Goal: Task Accomplishment & Management: Use online tool/utility

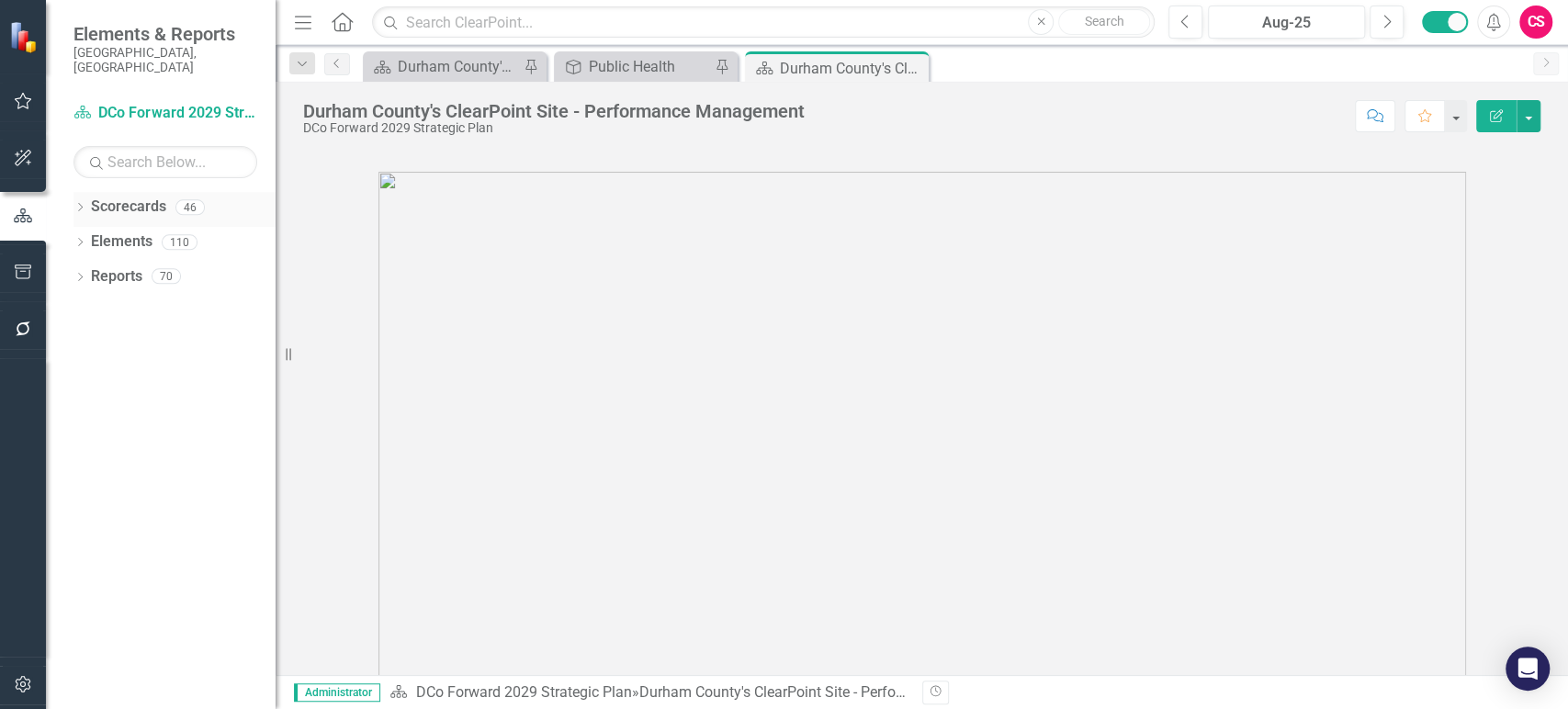
click at [124, 196] on link "Scorecards" at bounding box center [128, 207] width 76 height 21
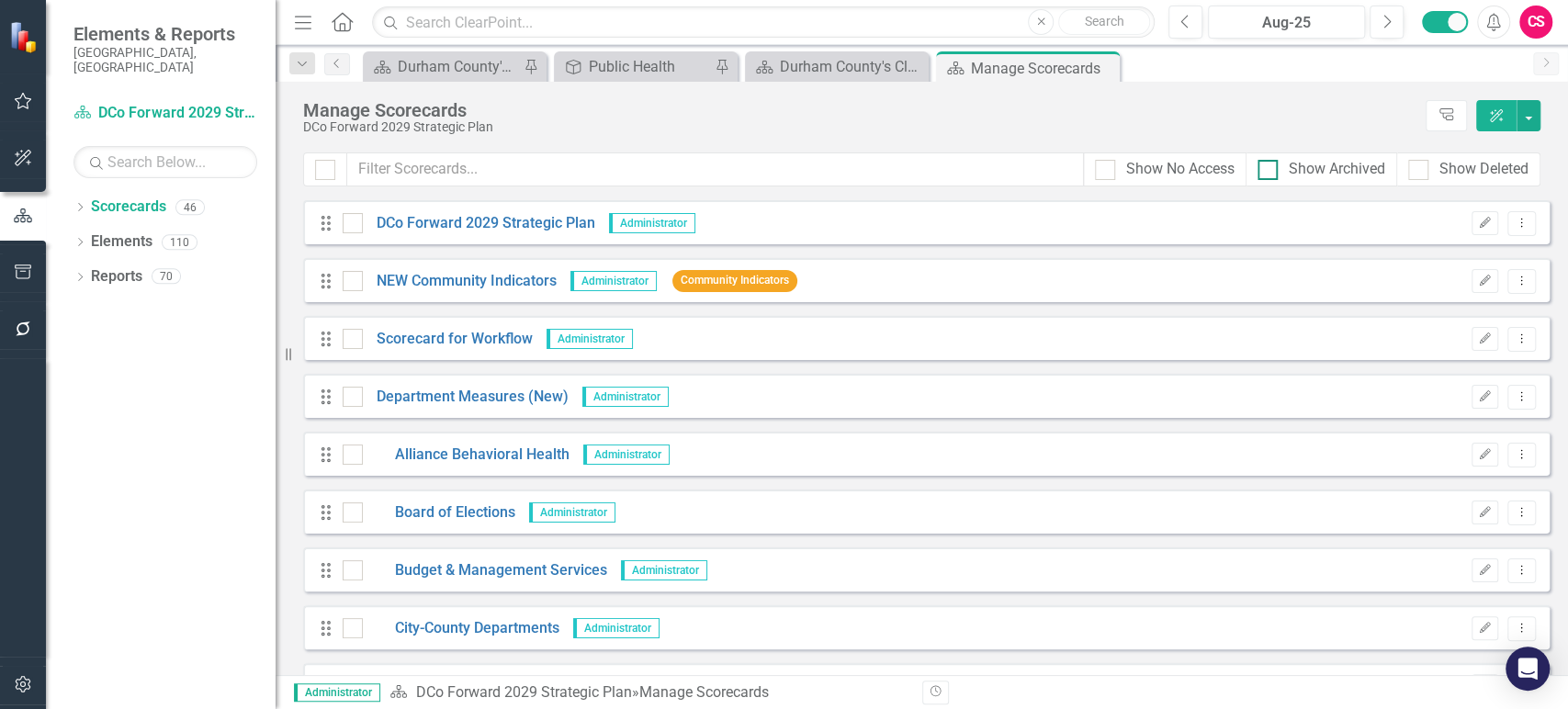
click at [1263, 168] on input "Show Archived" at bounding box center [1263, 166] width 12 height 11
checkbox input "true"
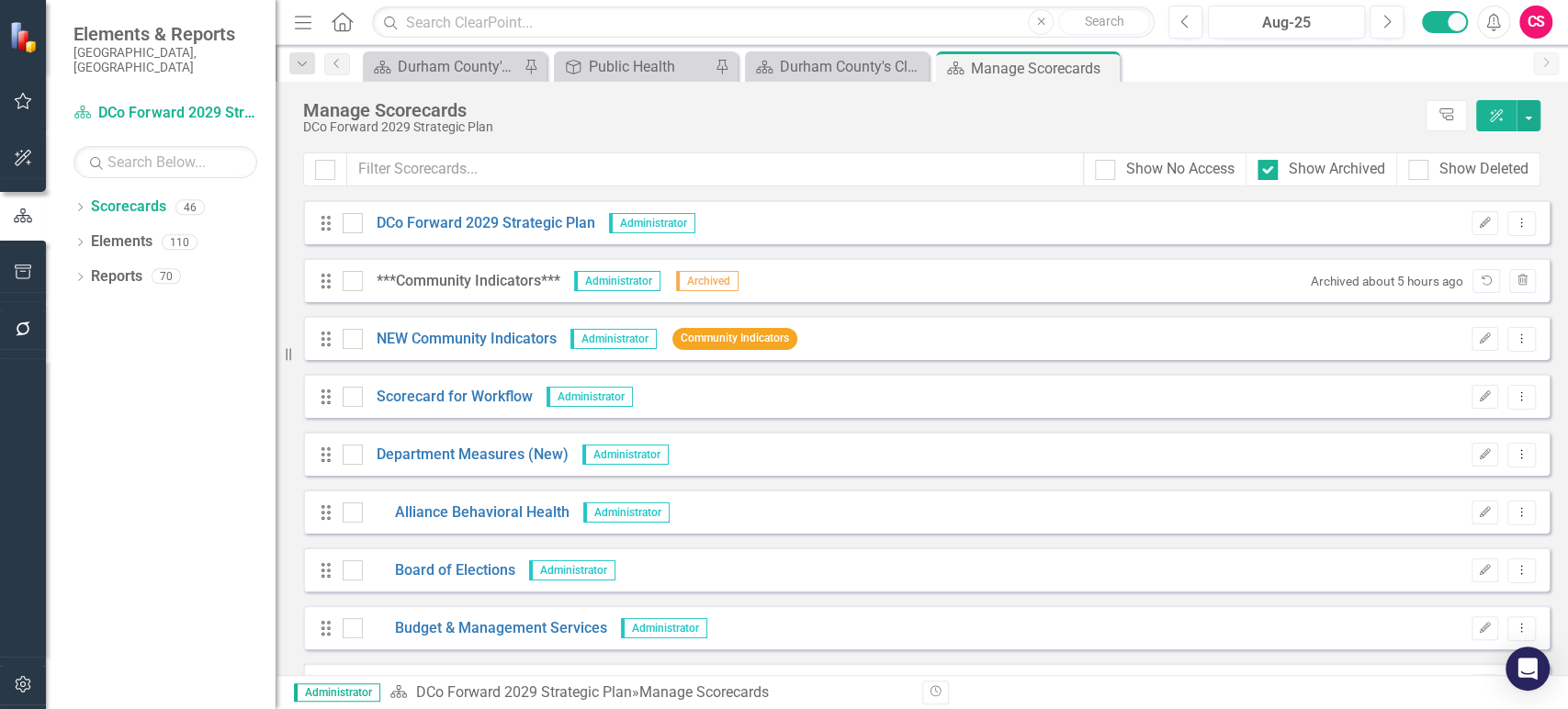
click at [16, 686] on icon "button" at bounding box center [23, 683] width 19 height 14
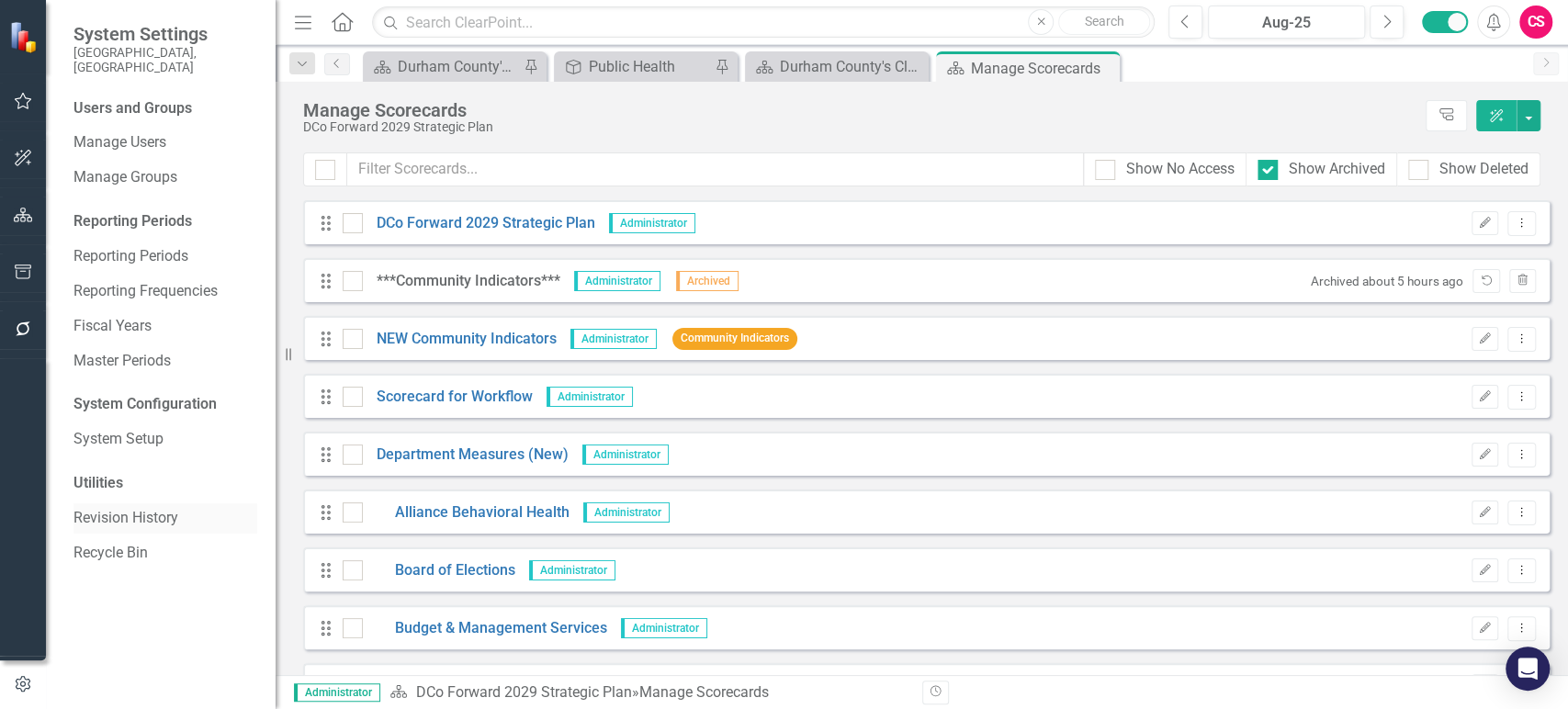
click at [110, 508] on link "Revision History" at bounding box center [166, 518] width 184 height 21
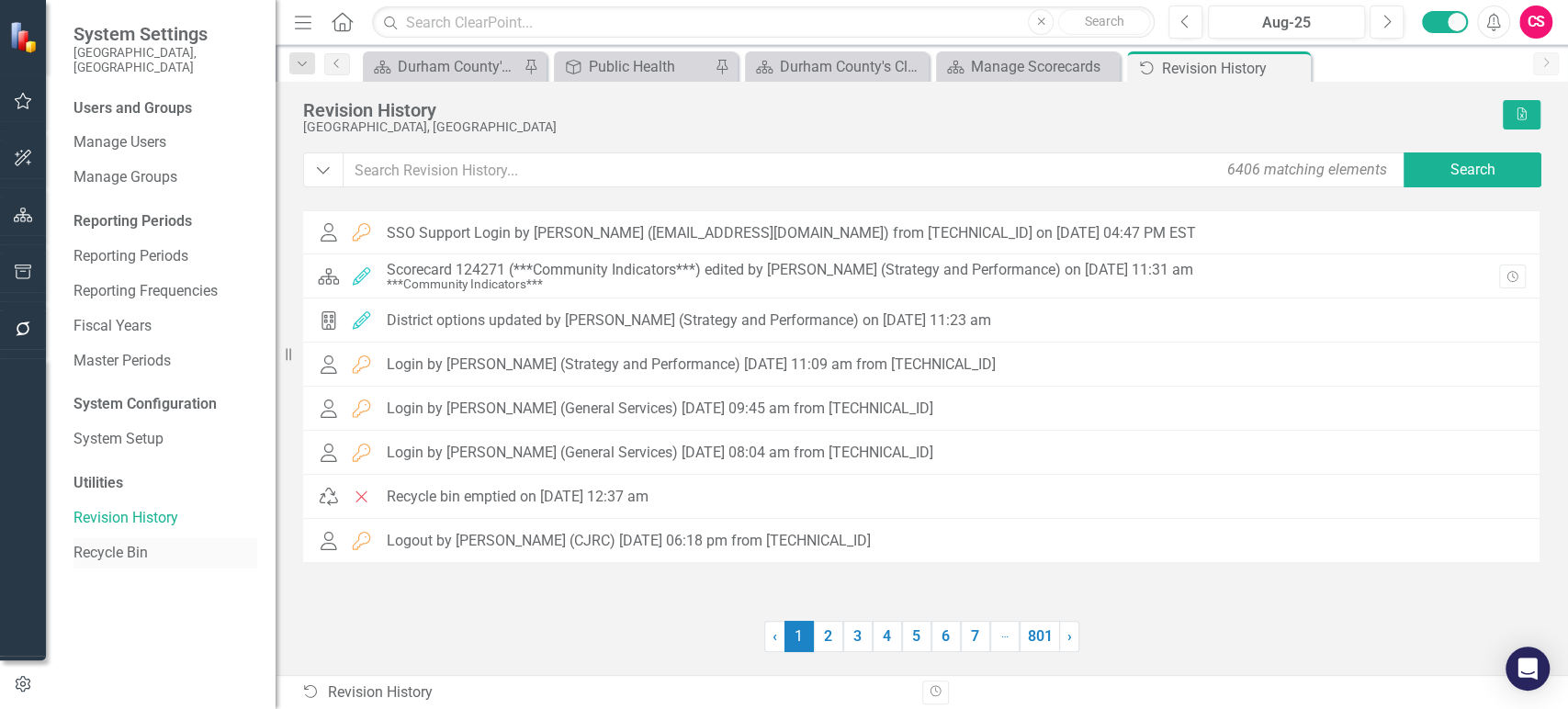
click at [106, 542] on link "Recycle Bin" at bounding box center [166, 553] width 184 height 21
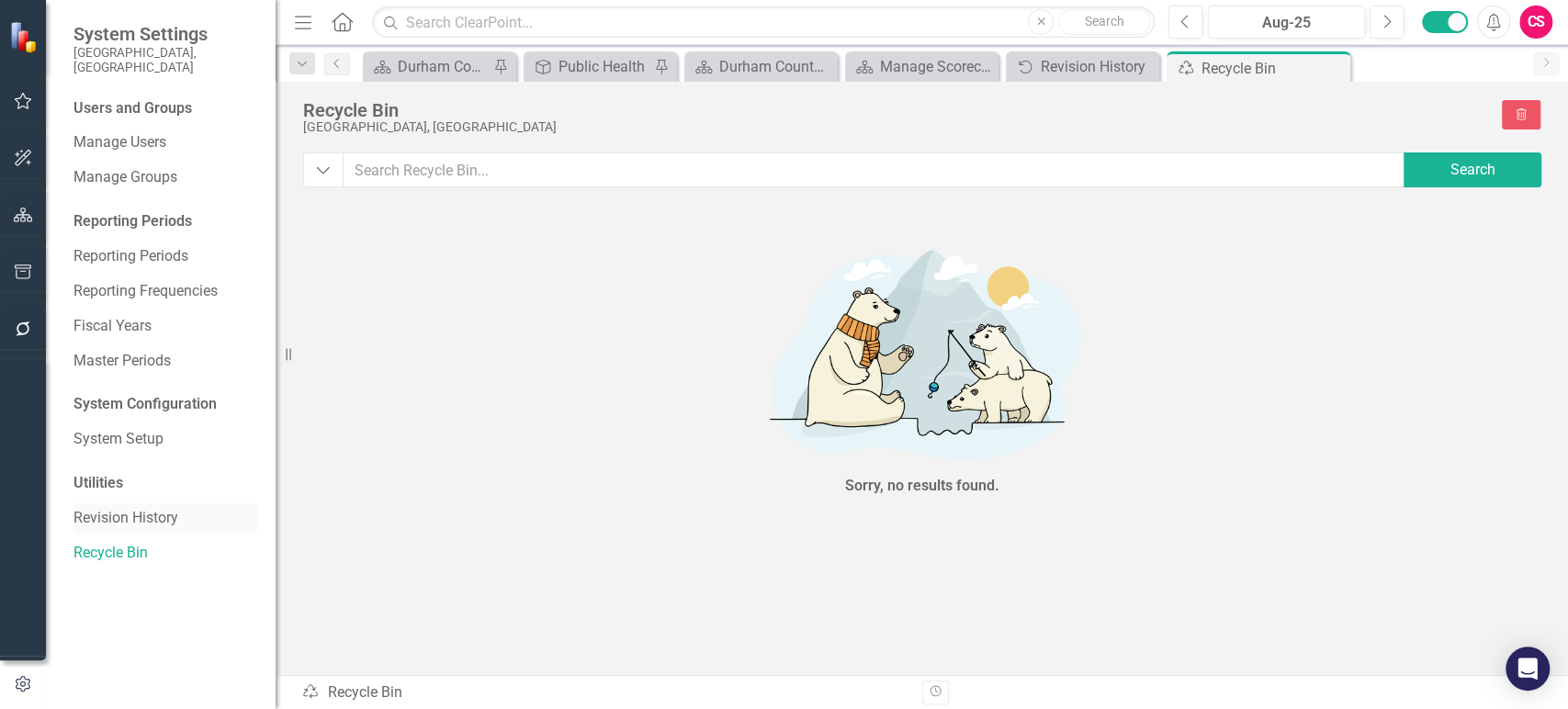
click at [124, 508] on link "Revision History" at bounding box center [166, 518] width 184 height 21
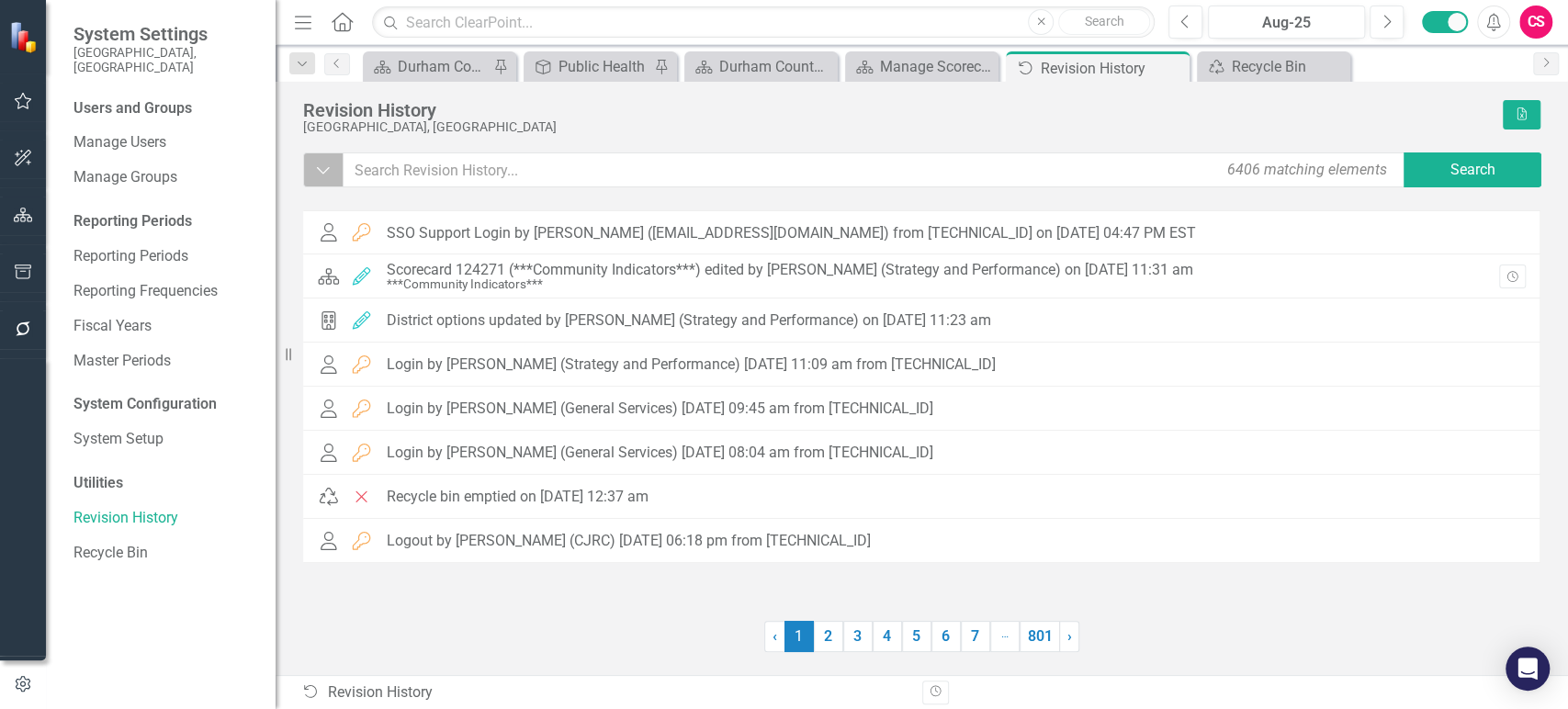
click at [324, 173] on icon "Dropdown" at bounding box center [323, 170] width 16 height 18
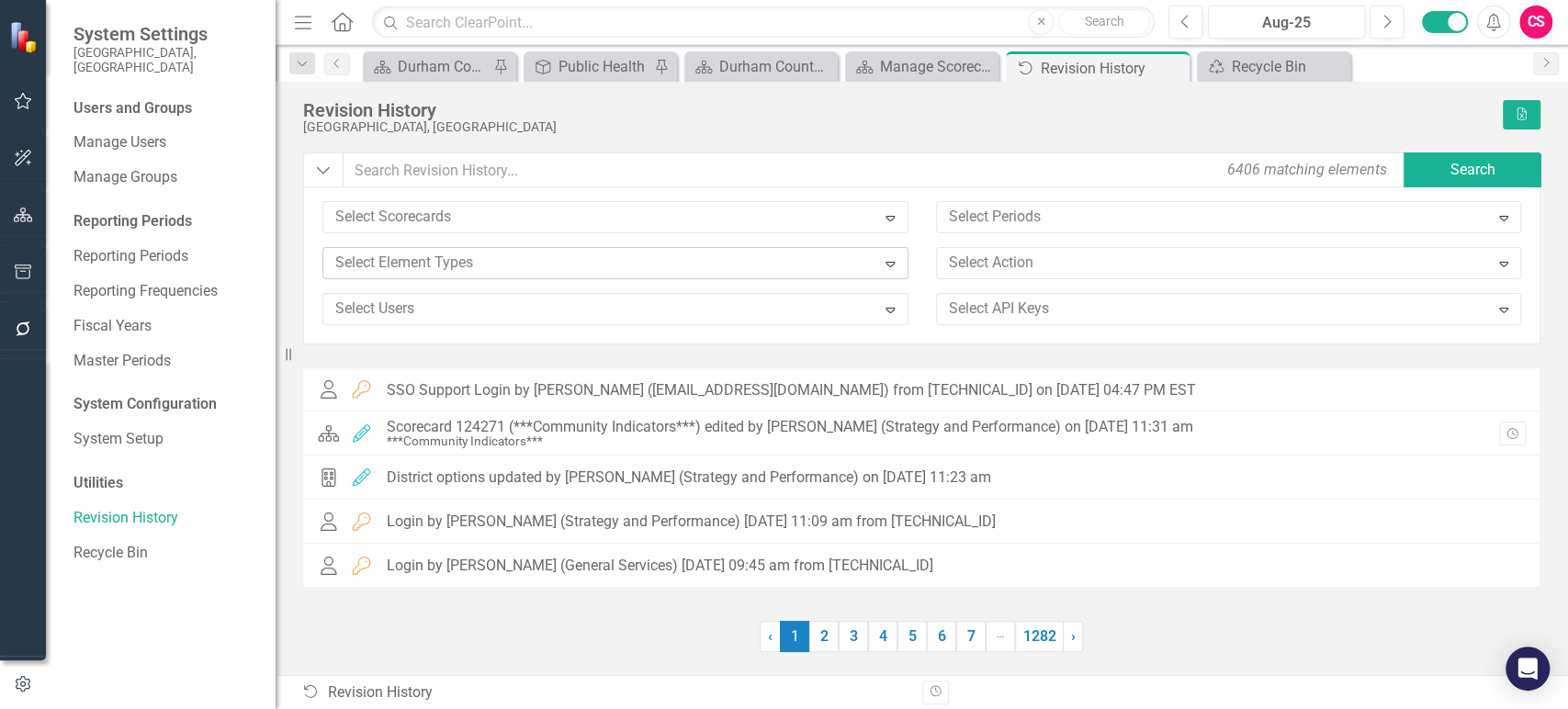
click at [450, 258] on div at bounding box center [601, 263] width 547 height 25
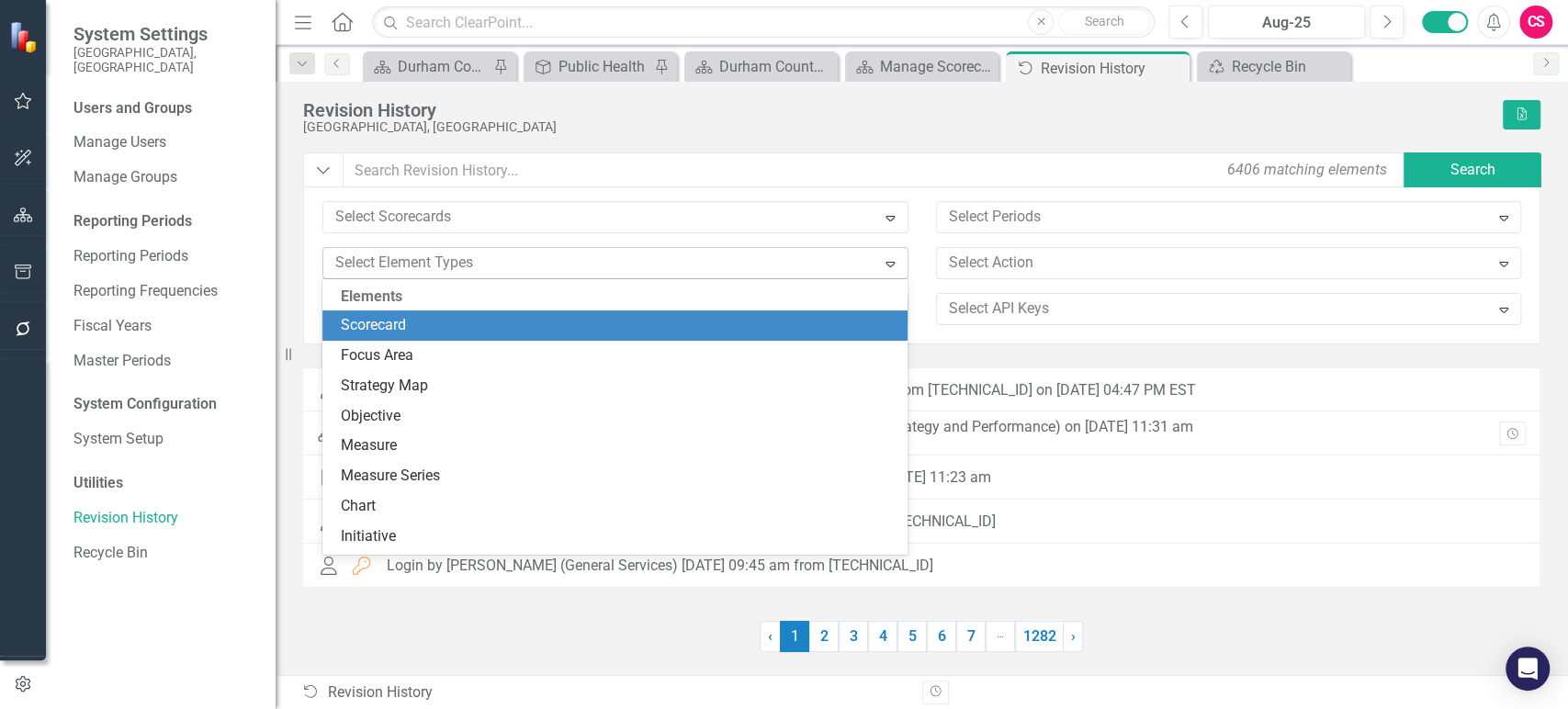
click at [450, 258] on div at bounding box center [601, 263] width 547 height 25
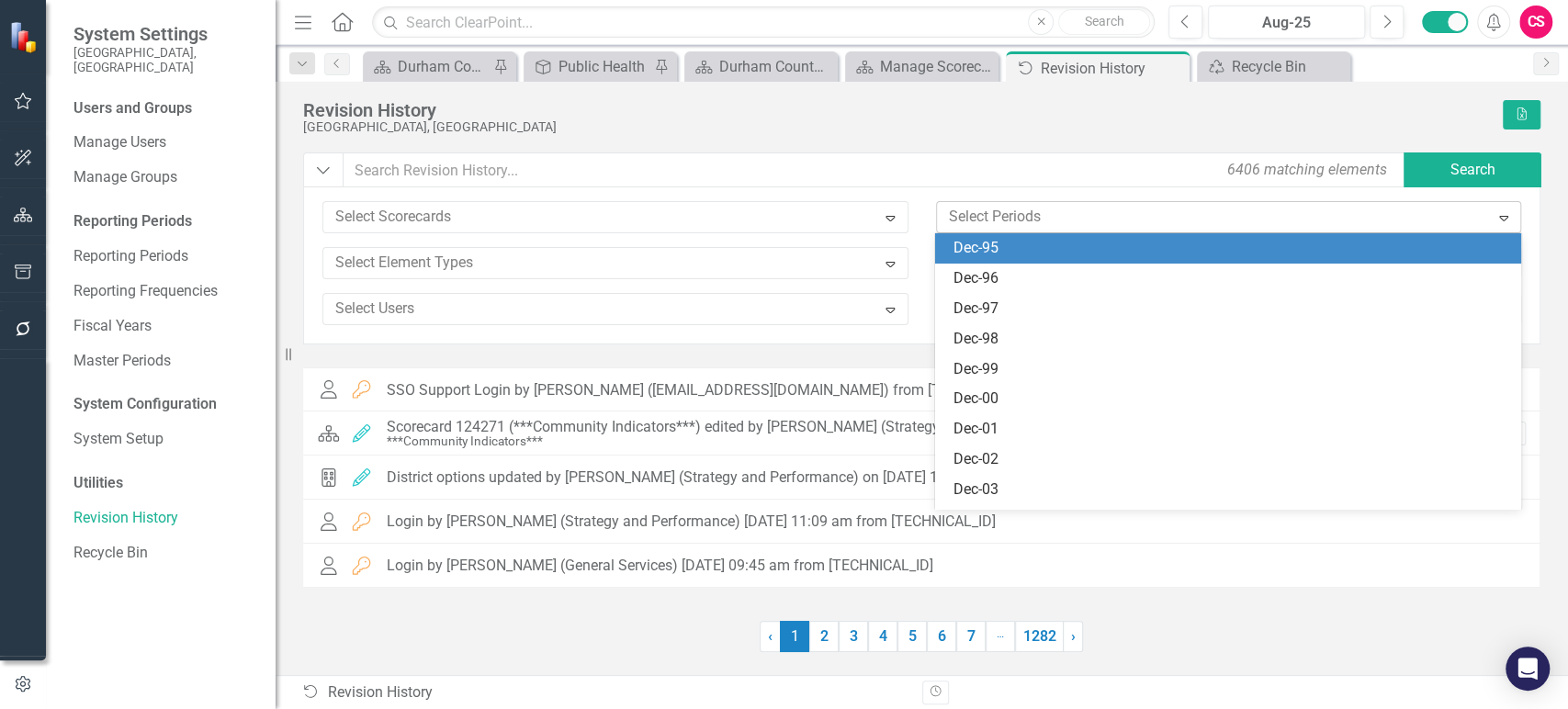
click at [956, 204] on div "Select Periods" at bounding box center [1212, 217] width 547 height 29
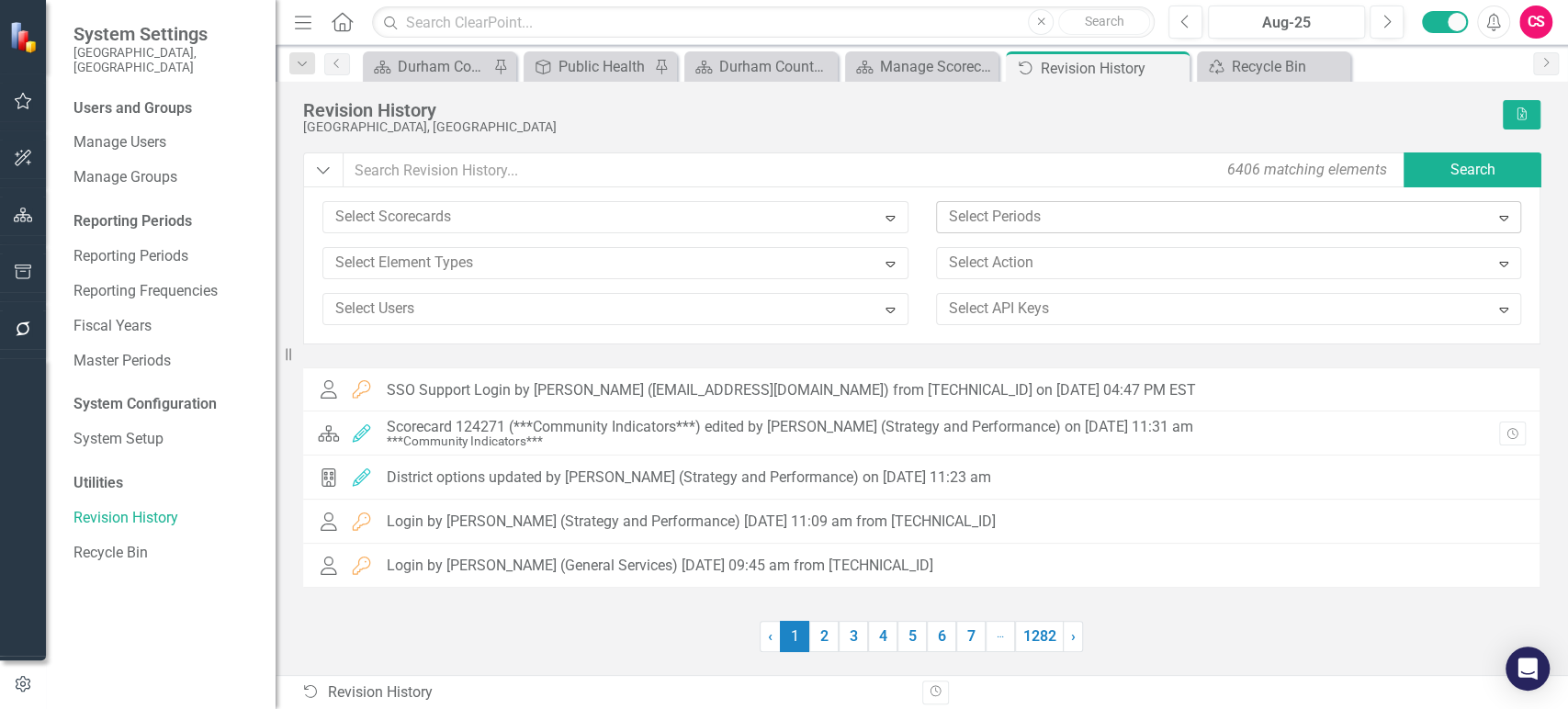
click at [970, 221] on div at bounding box center [1214, 217] width 547 height 25
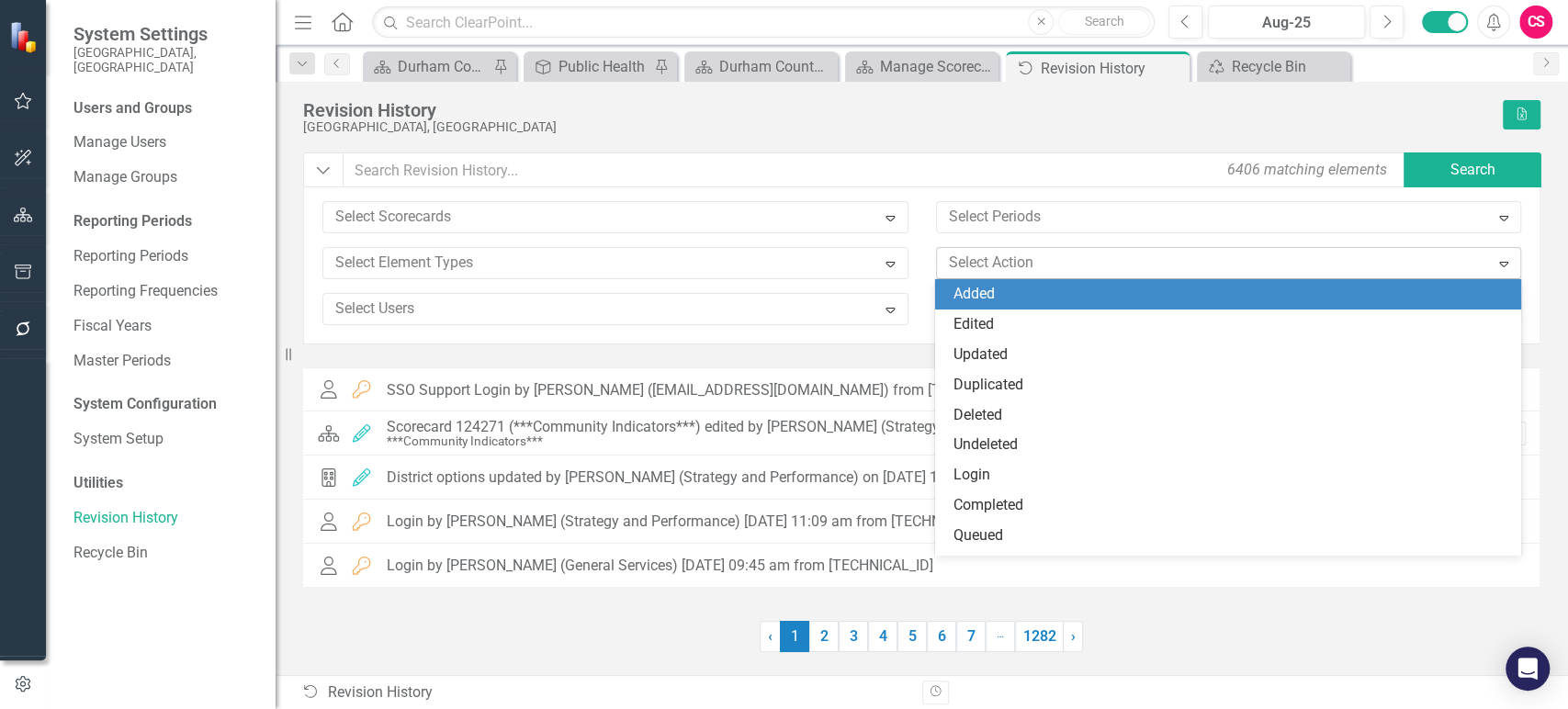
click at [971, 252] on div at bounding box center [1214, 263] width 547 height 25
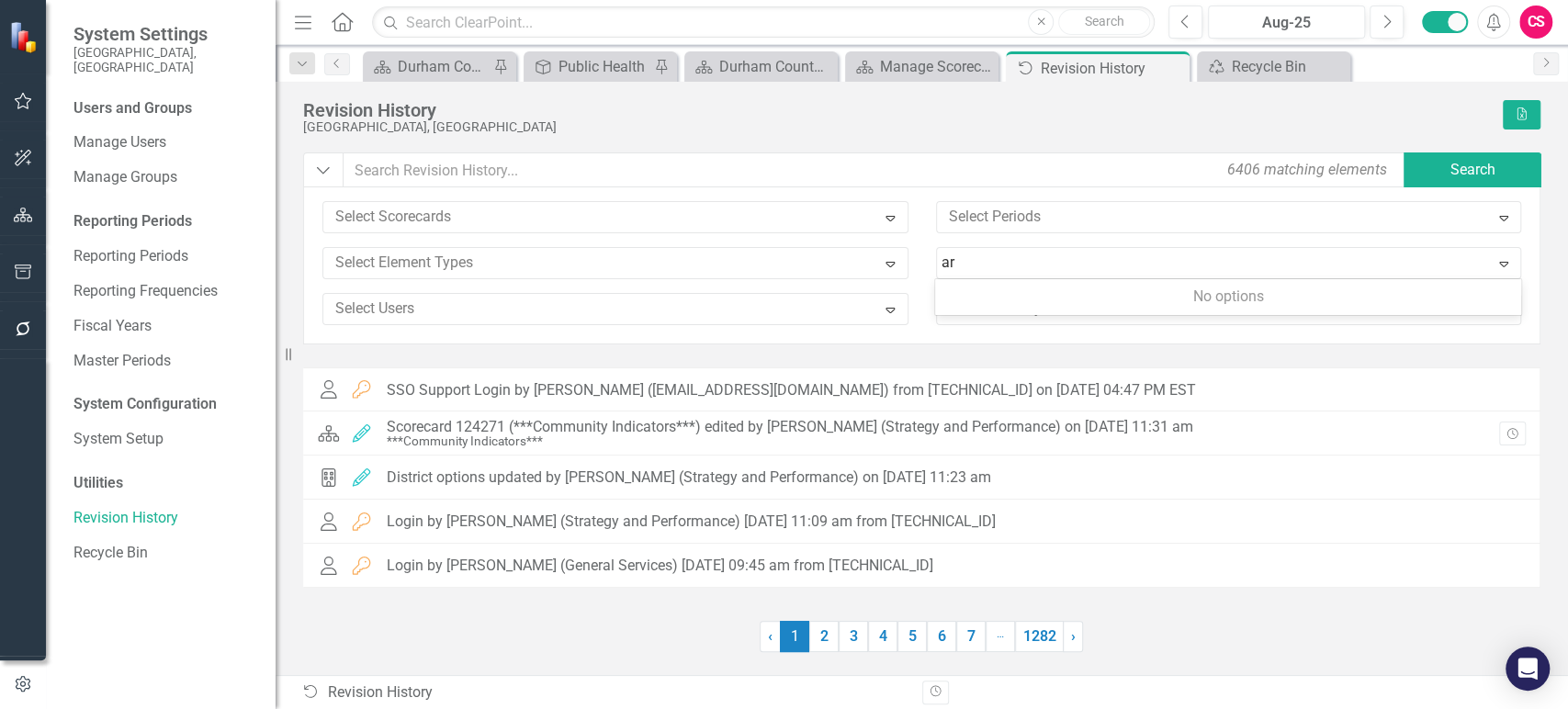
type input "a"
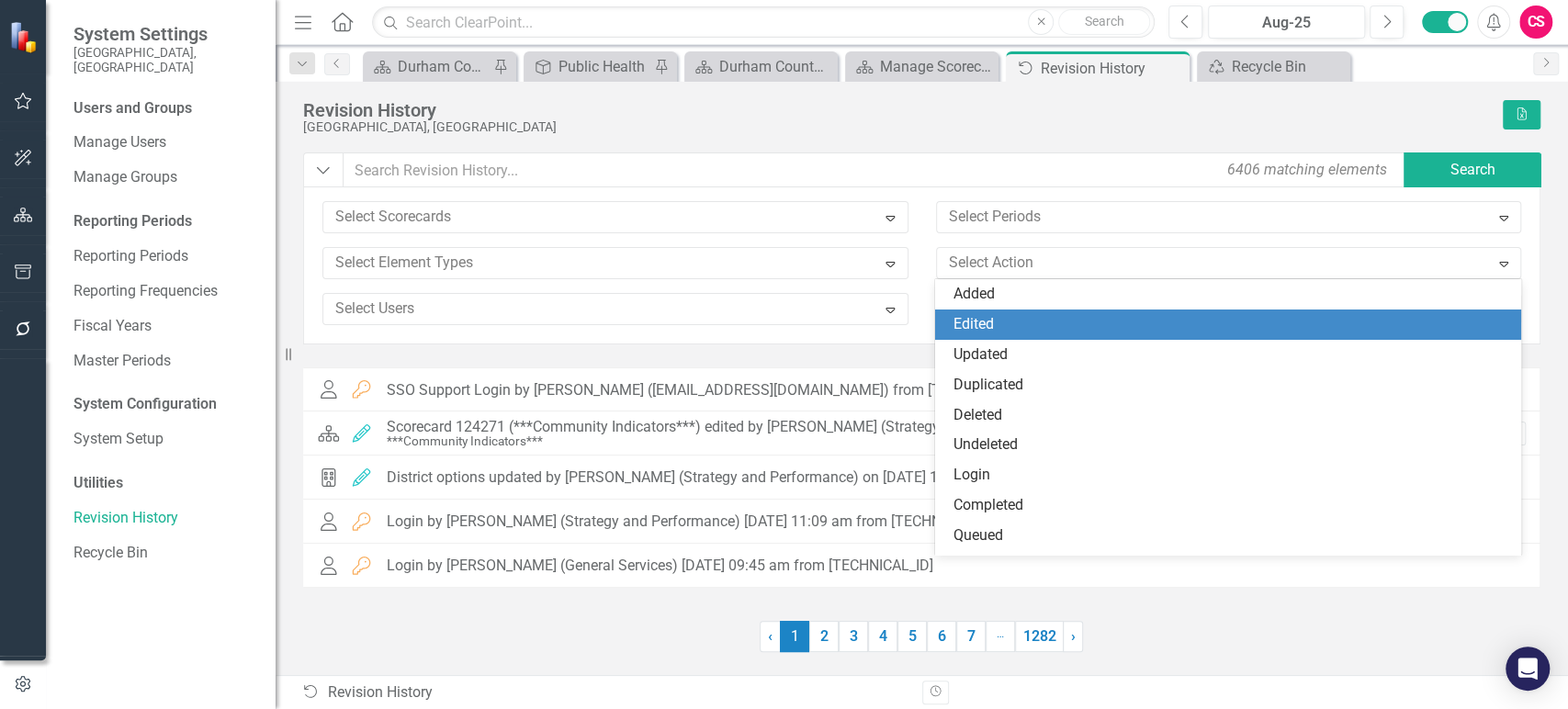
click at [1046, 324] on div "Edited" at bounding box center [1232, 325] width 556 height 21
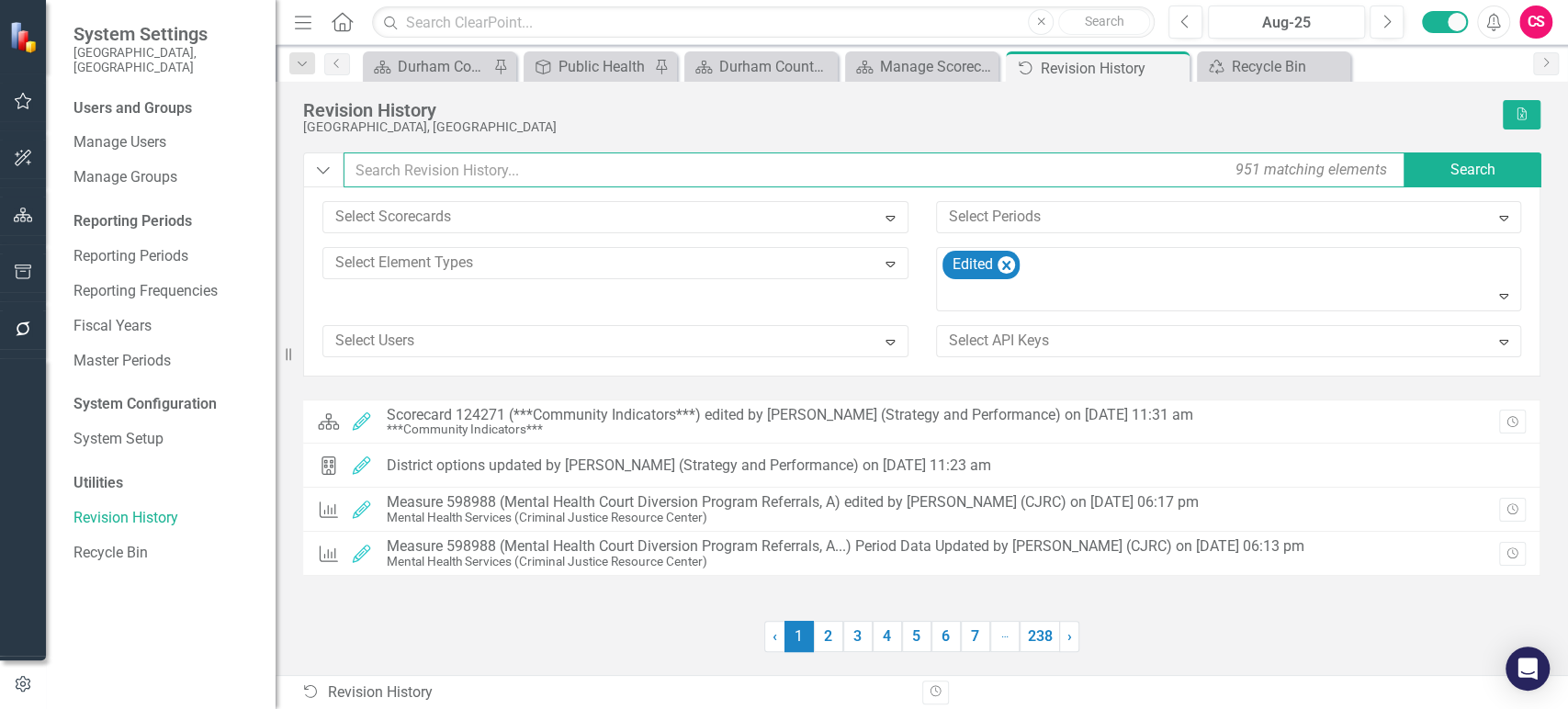
click at [546, 184] on input "text" at bounding box center [875, 170] width 1064 height 34
type input "archive"
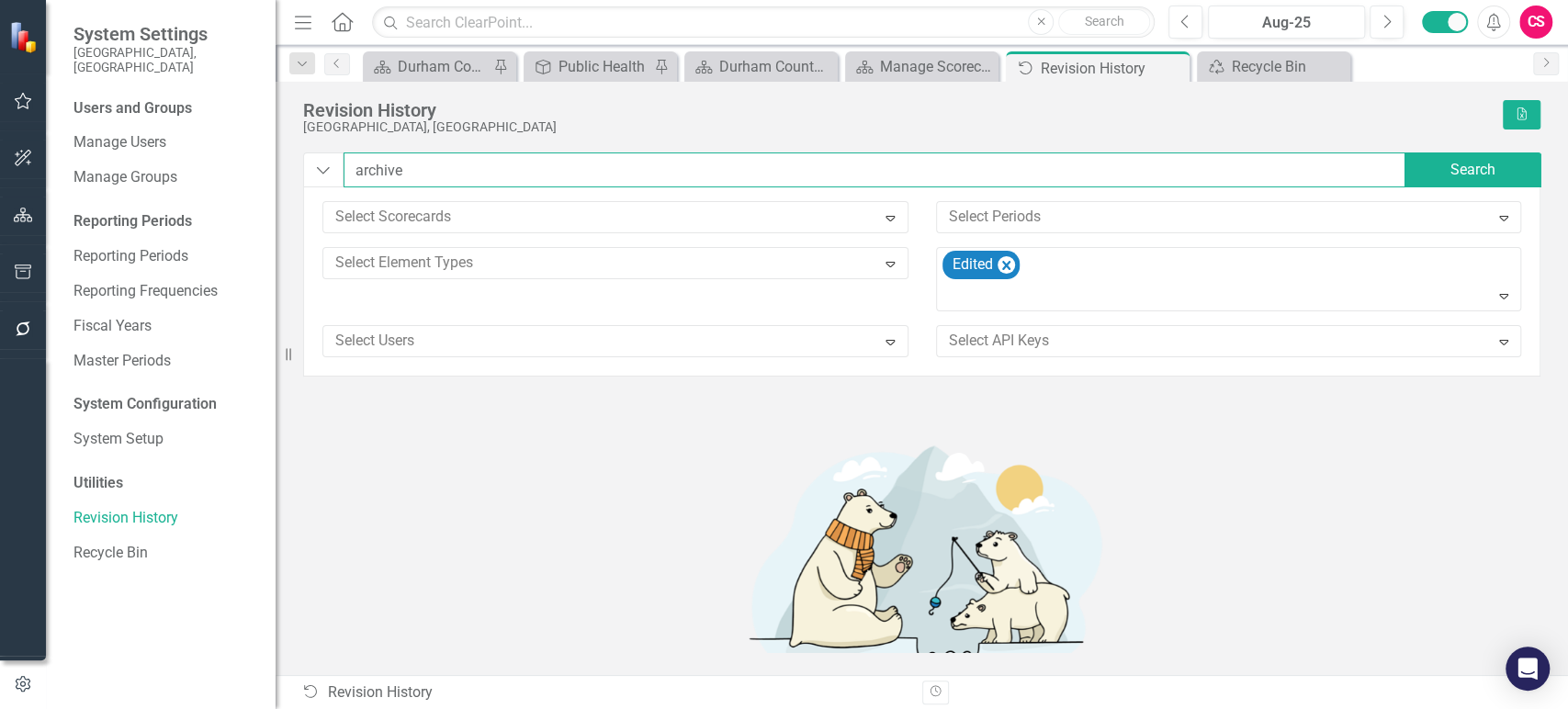
click at [494, 167] on input "archive" at bounding box center [874, 170] width 1063 height 34
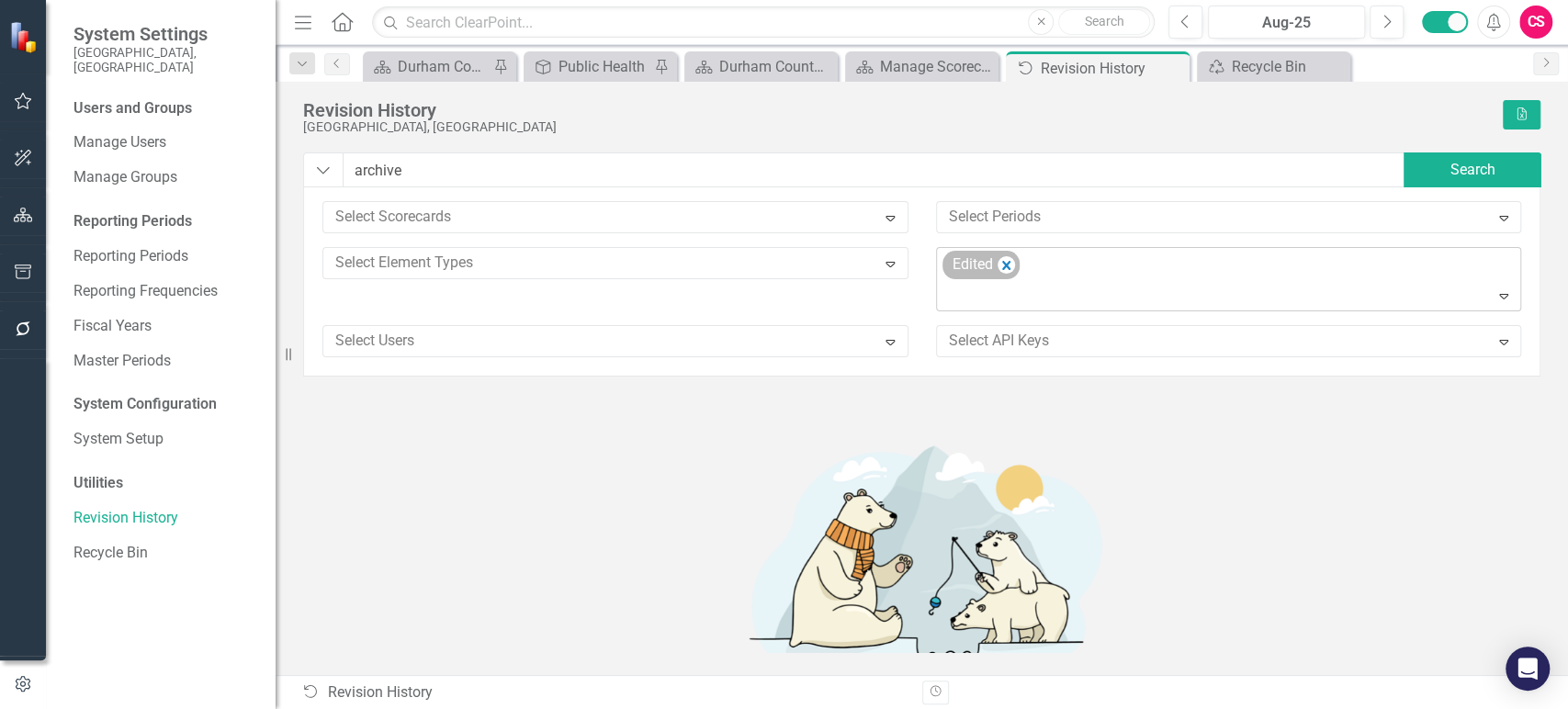
click at [996, 257] on div "Edited" at bounding box center [980, 265] width 77 height 29
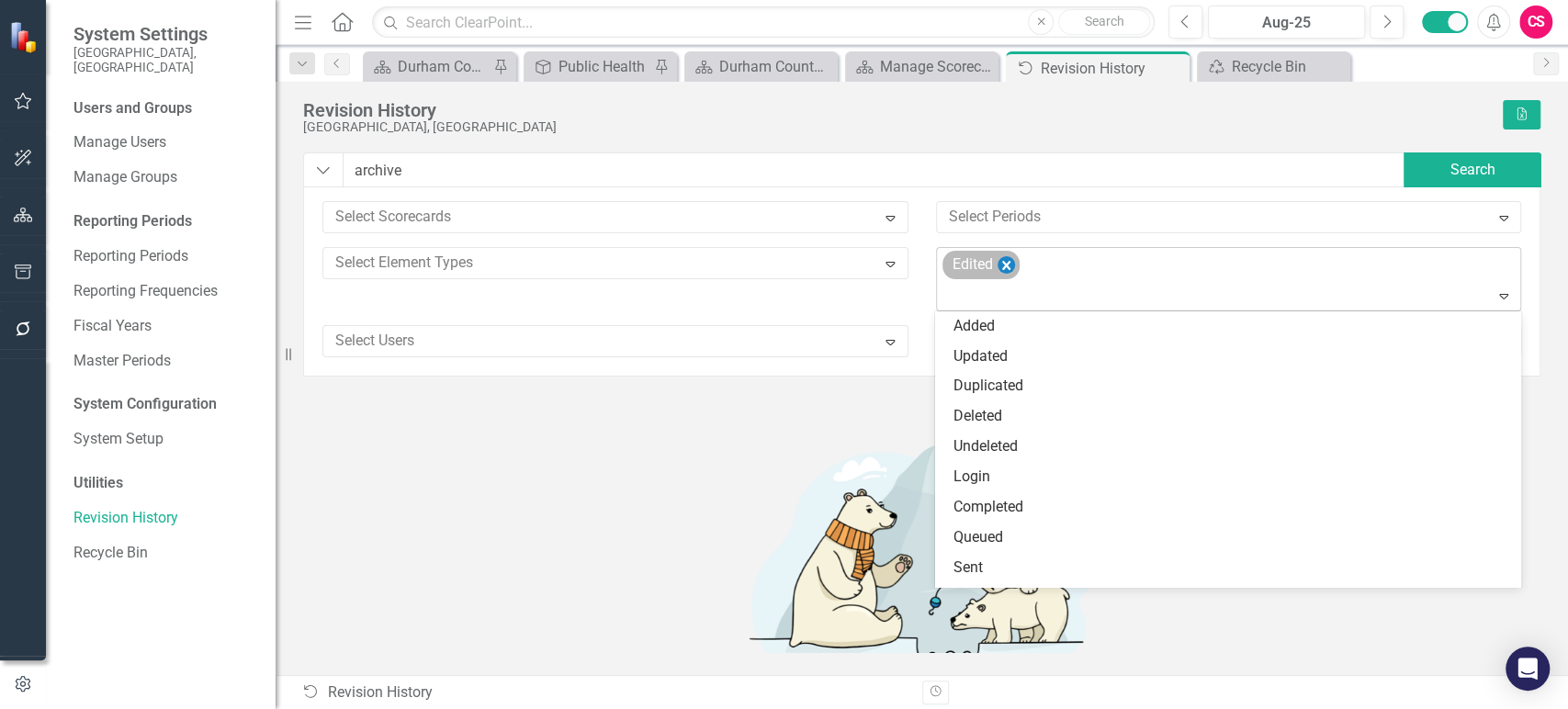
click at [1000, 260] on icon "Remove Edited" at bounding box center [1005, 265] width 17 height 23
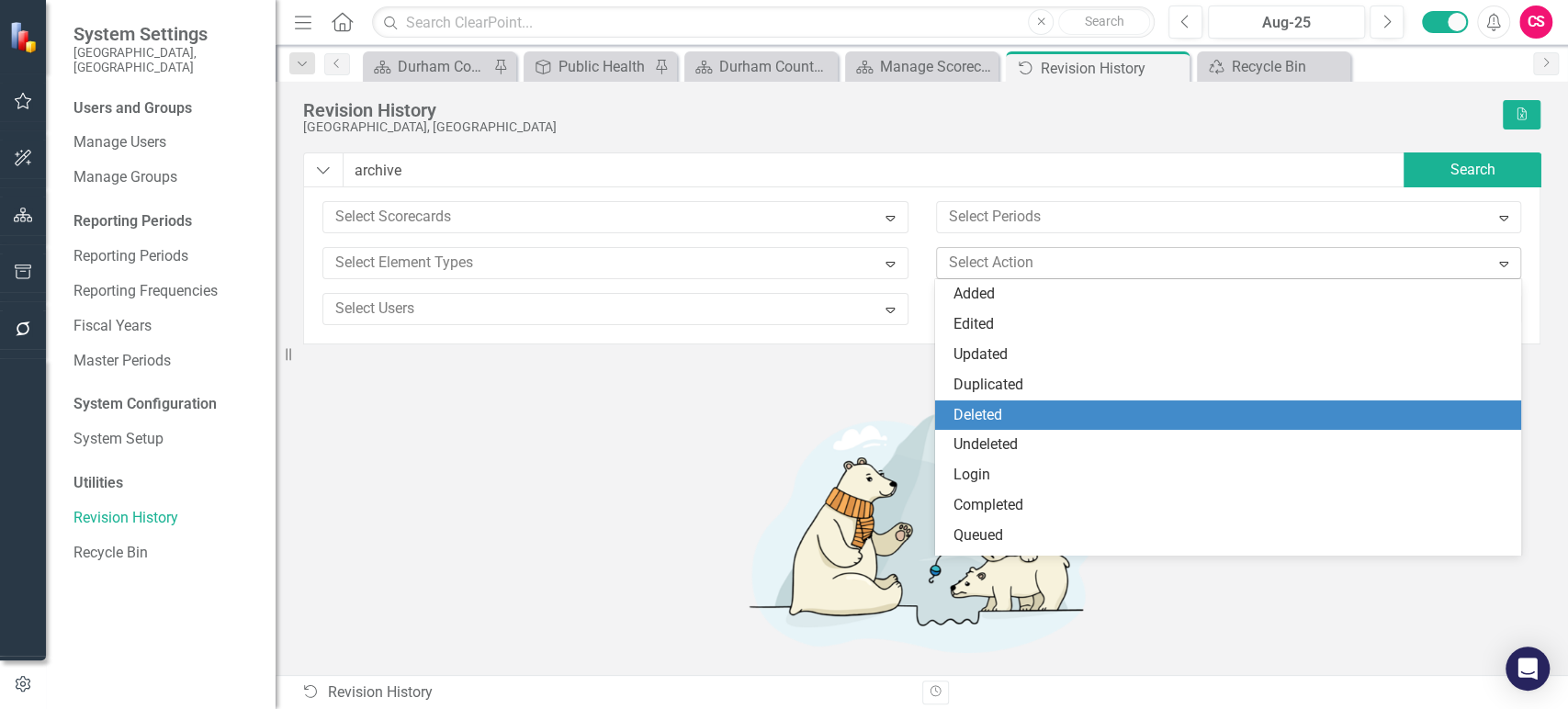
drag, startPoint x: 992, startPoint y: 406, endPoint x: 885, endPoint y: 374, distance: 111.7
click at [992, 407] on div "Deleted" at bounding box center [1232, 416] width 556 height 21
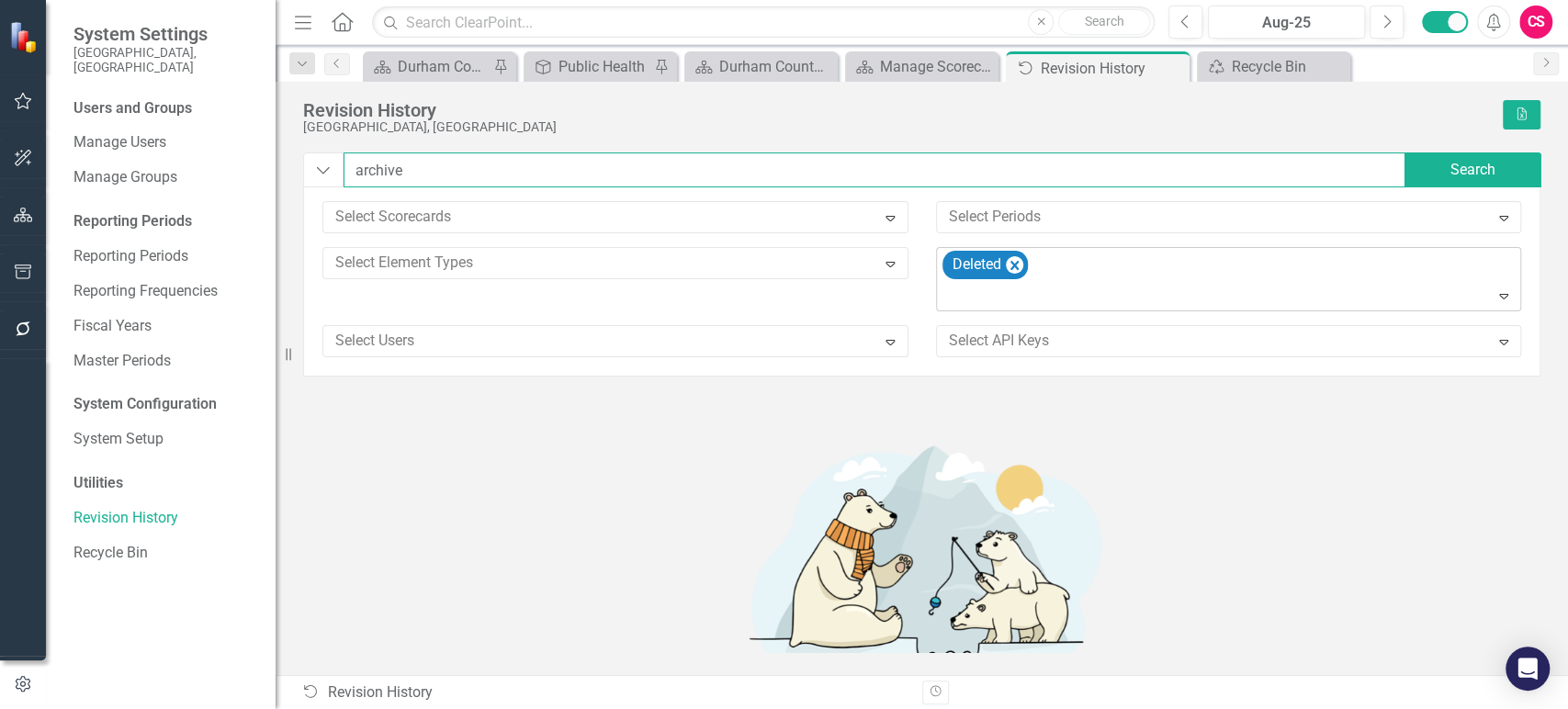
click at [420, 166] on input "archive" at bounding box center [874, 170] width 1063 height 34
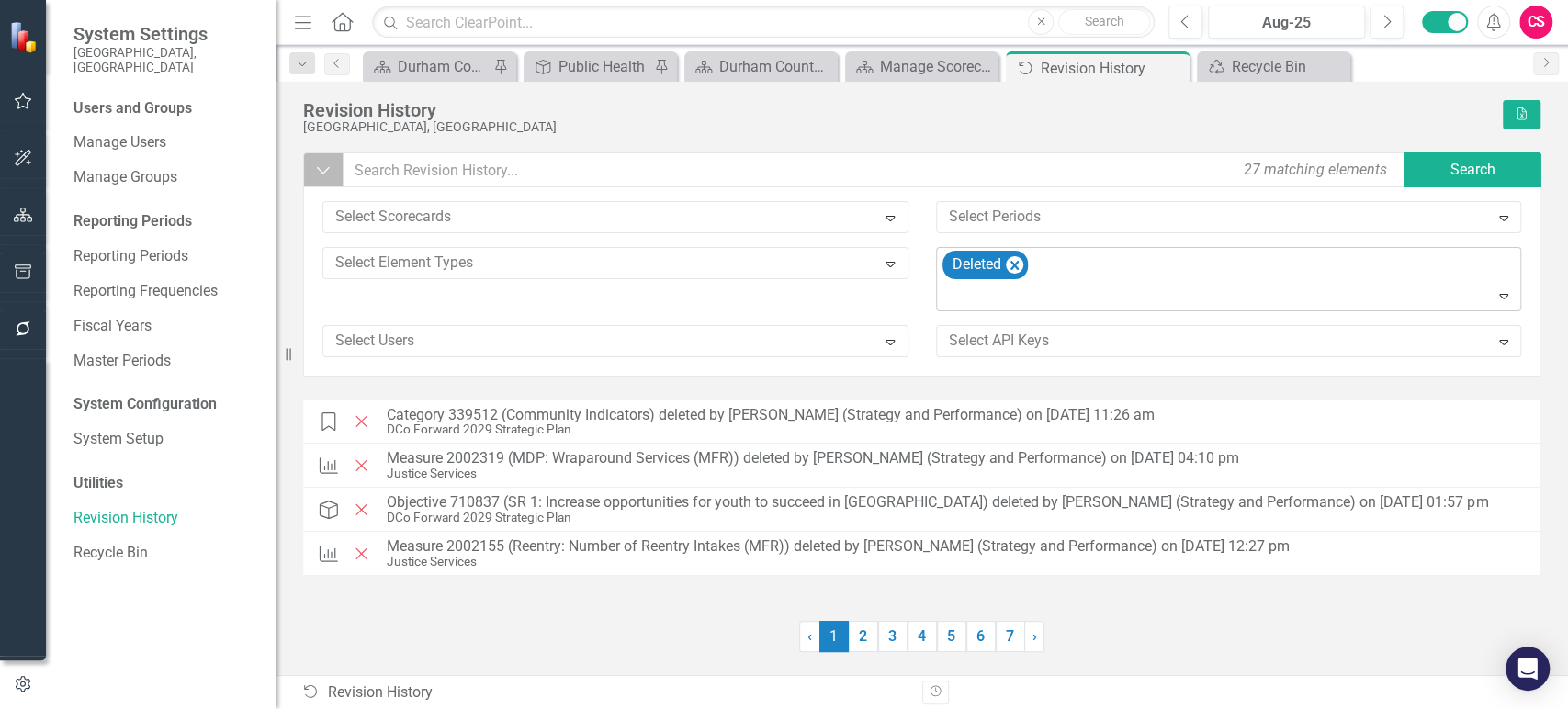
click at [312, 174] on button "Dropdown" at bounding box center [323, 170] width 40 height 34
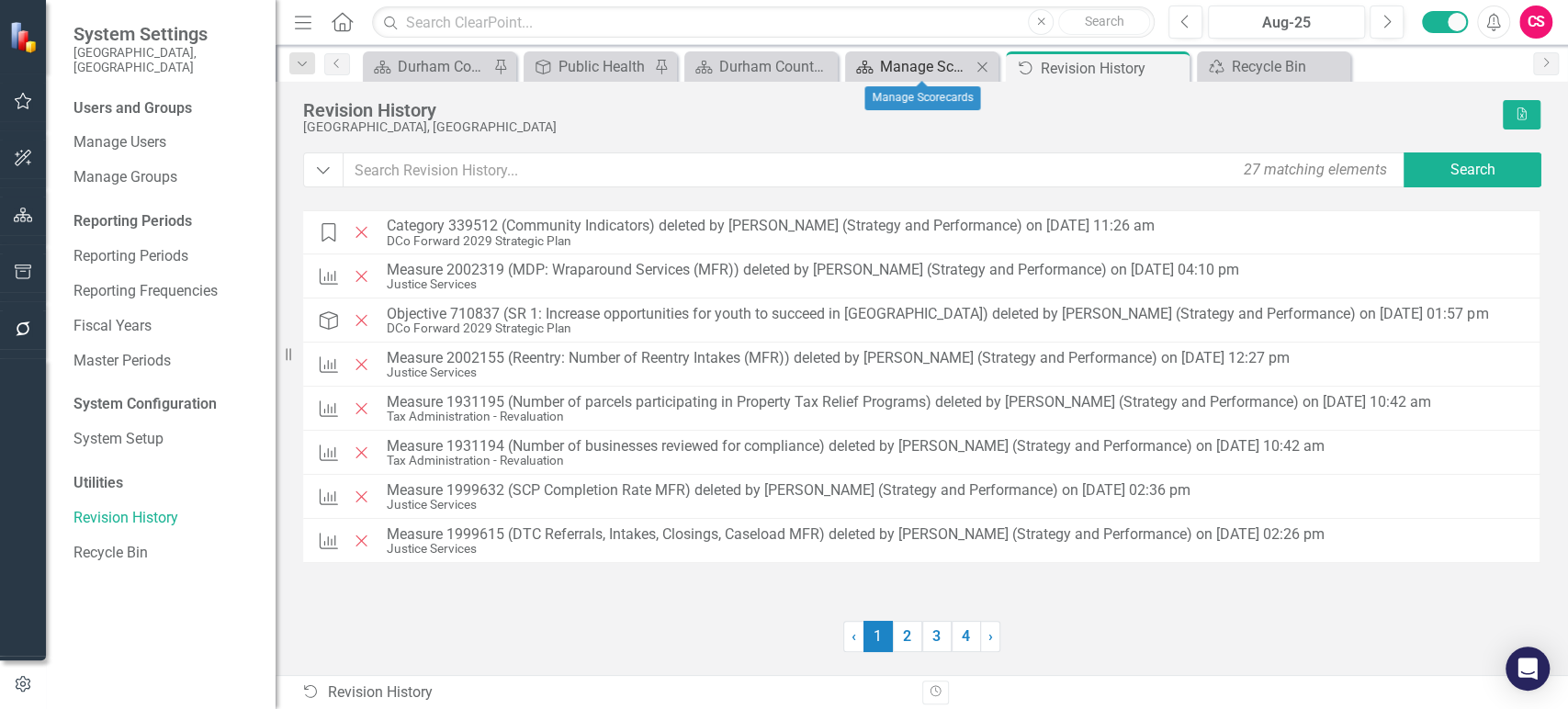
click at [916, 70] on div "Manage Scorecards" at bounding box center [925, 66] width 91 height 23
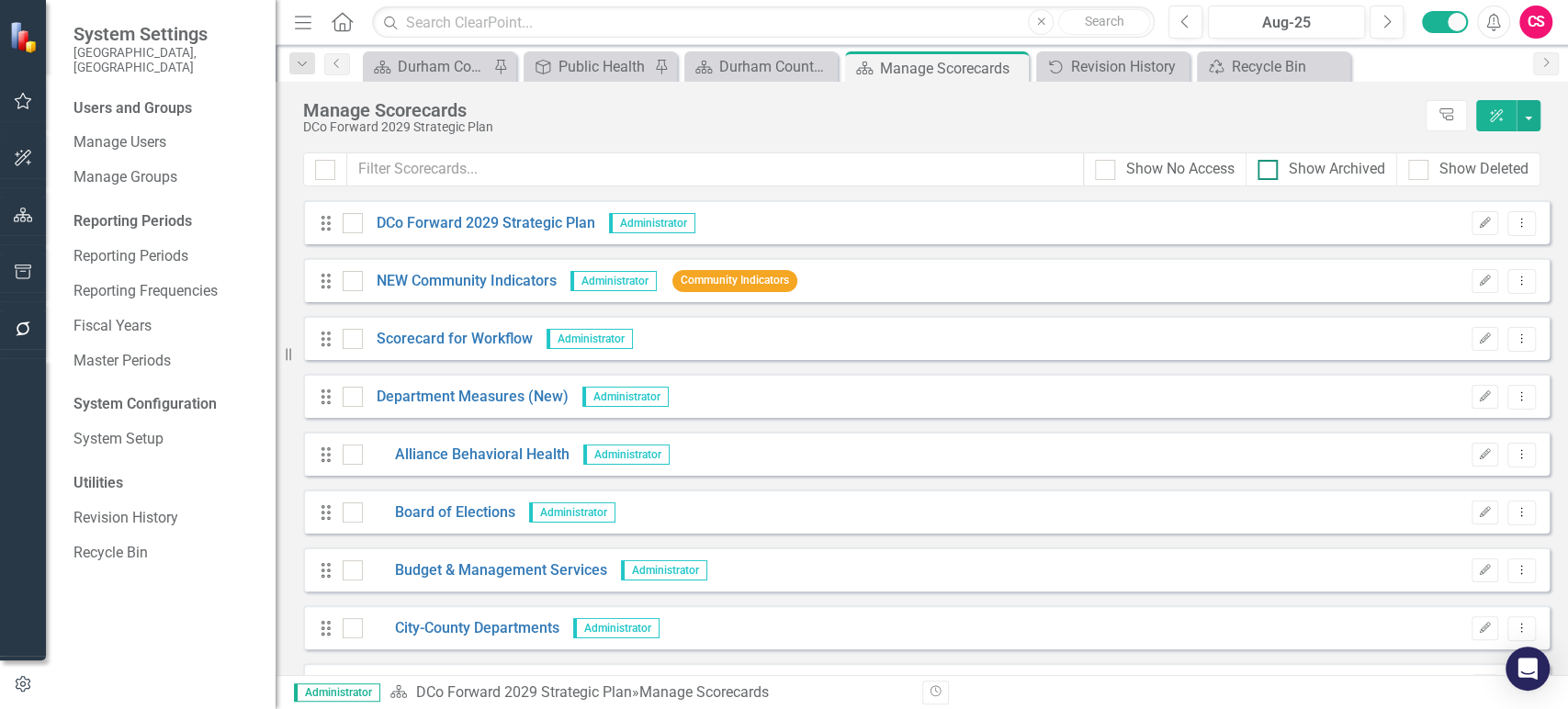
click at [1290, 164] on div "Show Archived" at bounding box center [1336, 170] width 97 height 21
click at [1269, 164] on input "Show Archived" at bounding box center [1263, 166] width 12 height 11
checkbox input "true"
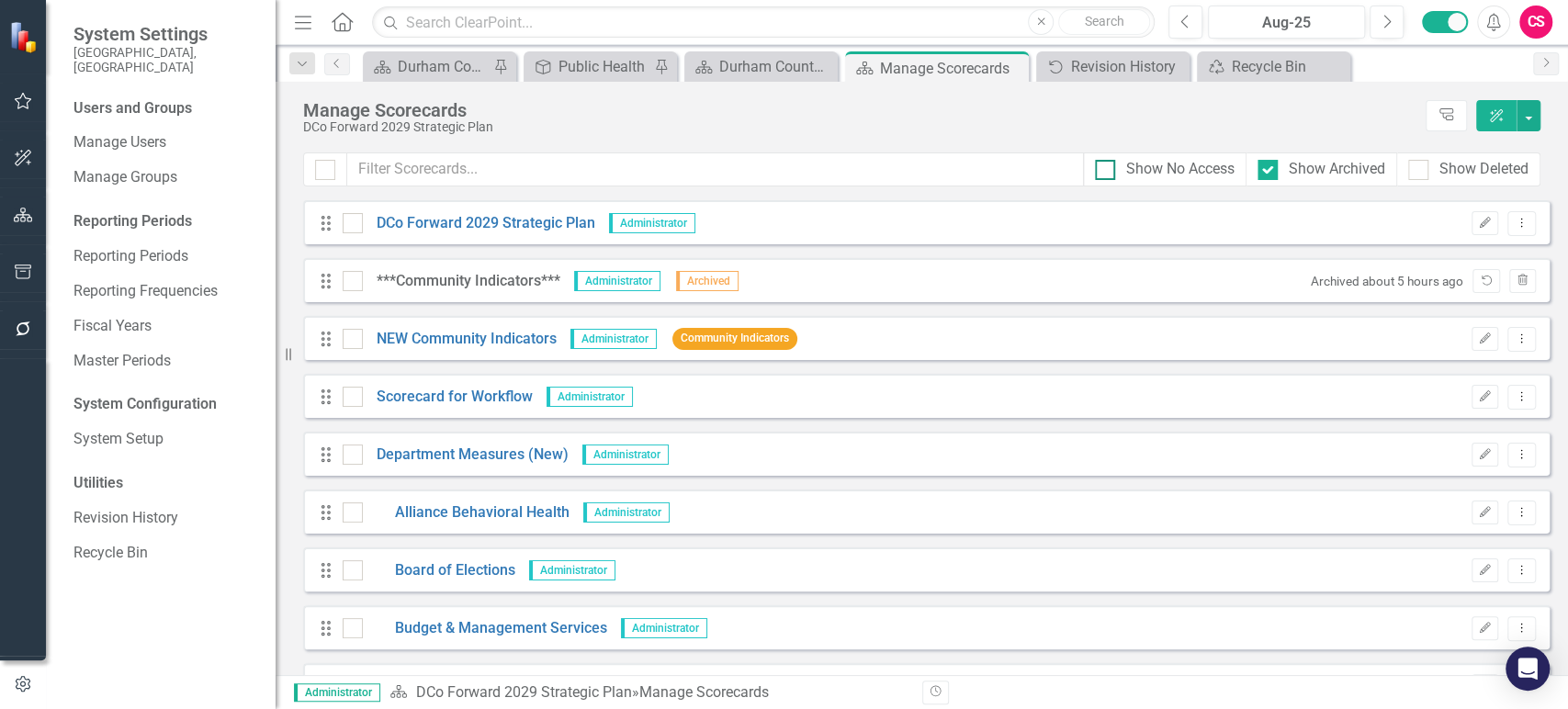
click at [1195, 168] on div "Show No Access" at bounding box center [1180, 170] width 108 height 21
click at [1107, 168] on input "Show No Access" at bounding box center [1100, 166] width 12 height 11
checkbox input "true"
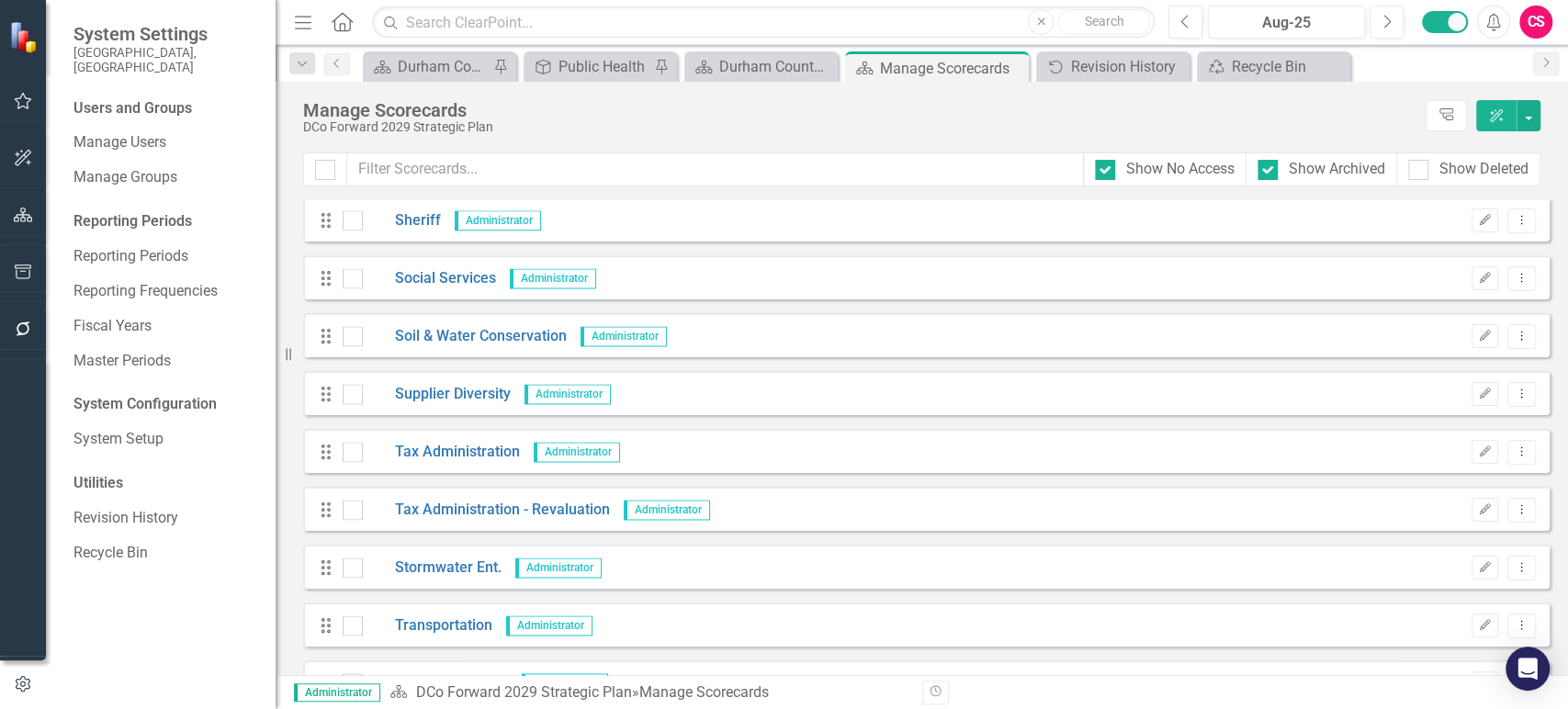
scroll to position [10042, 0]
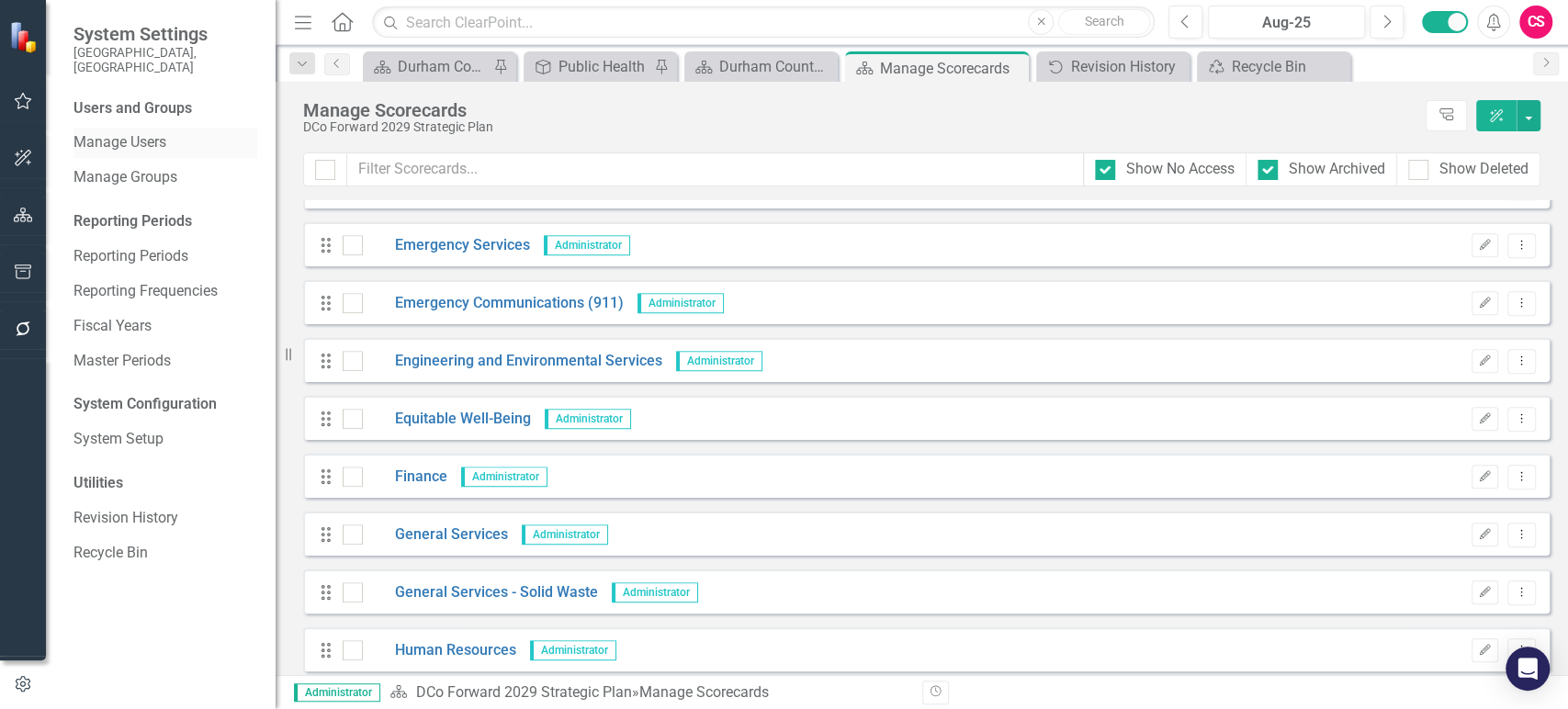
click at [132, 132] on link "Manage Users" at bounding box center [166, 143] width 184 height 21
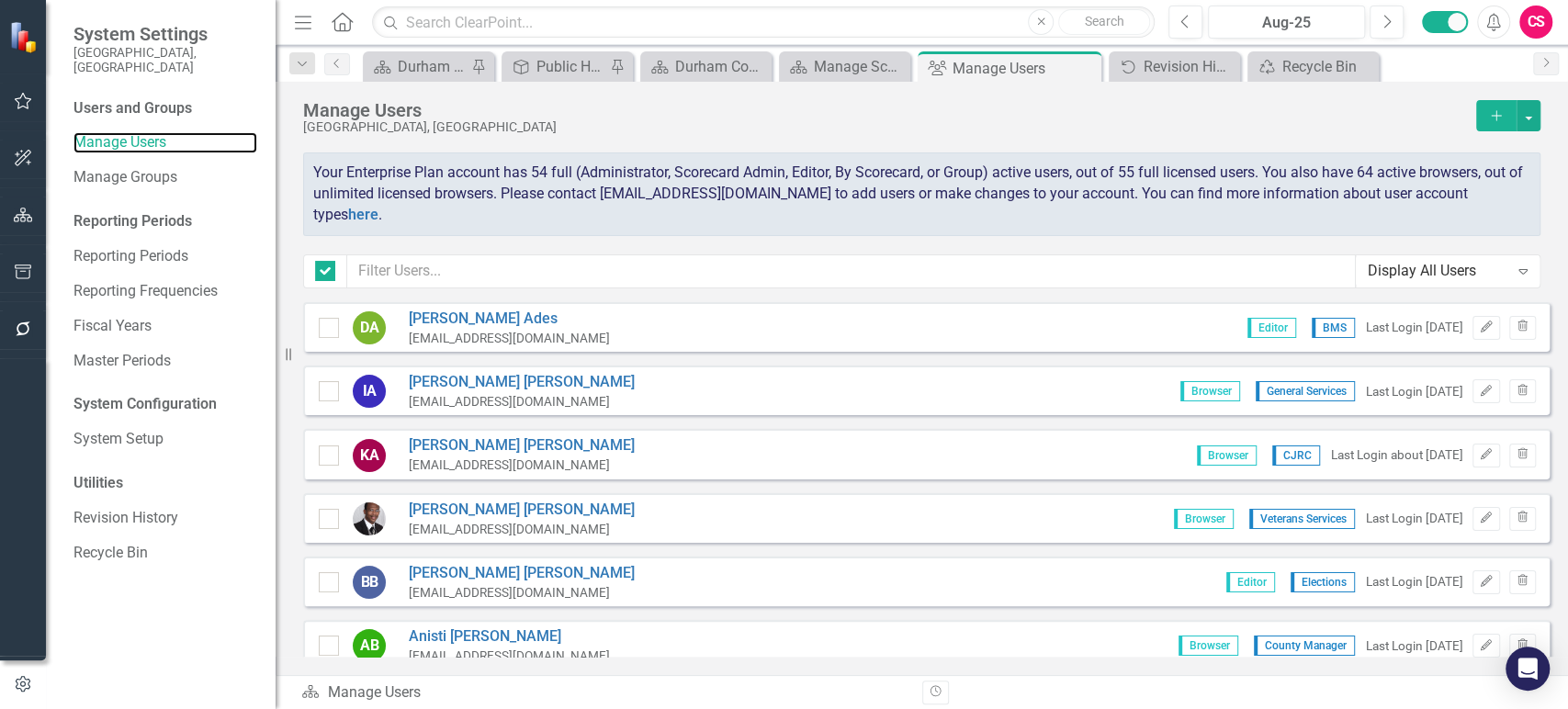
checkbox input "false"
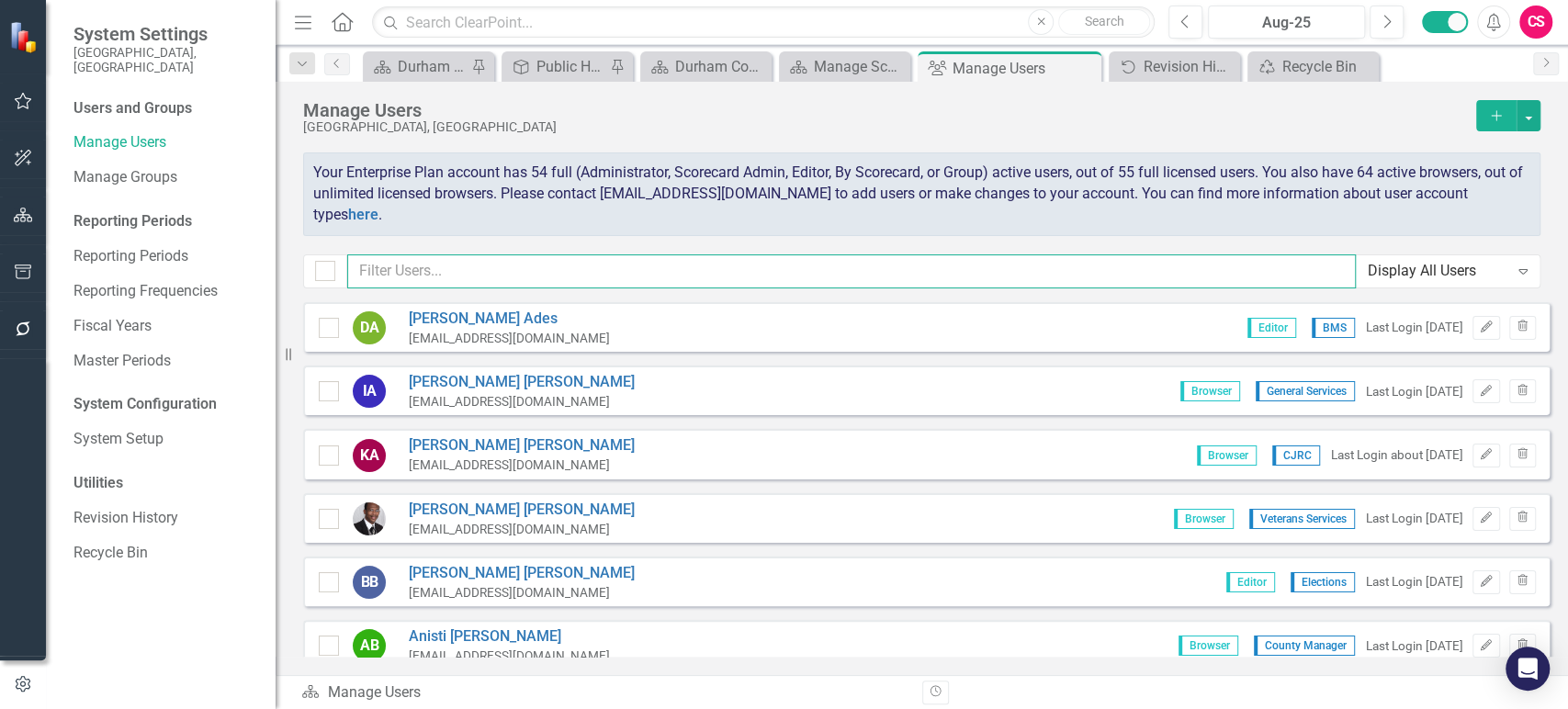
click at [482, 274] on input "text" at bounding box center [851, 270] width 1008 height 34
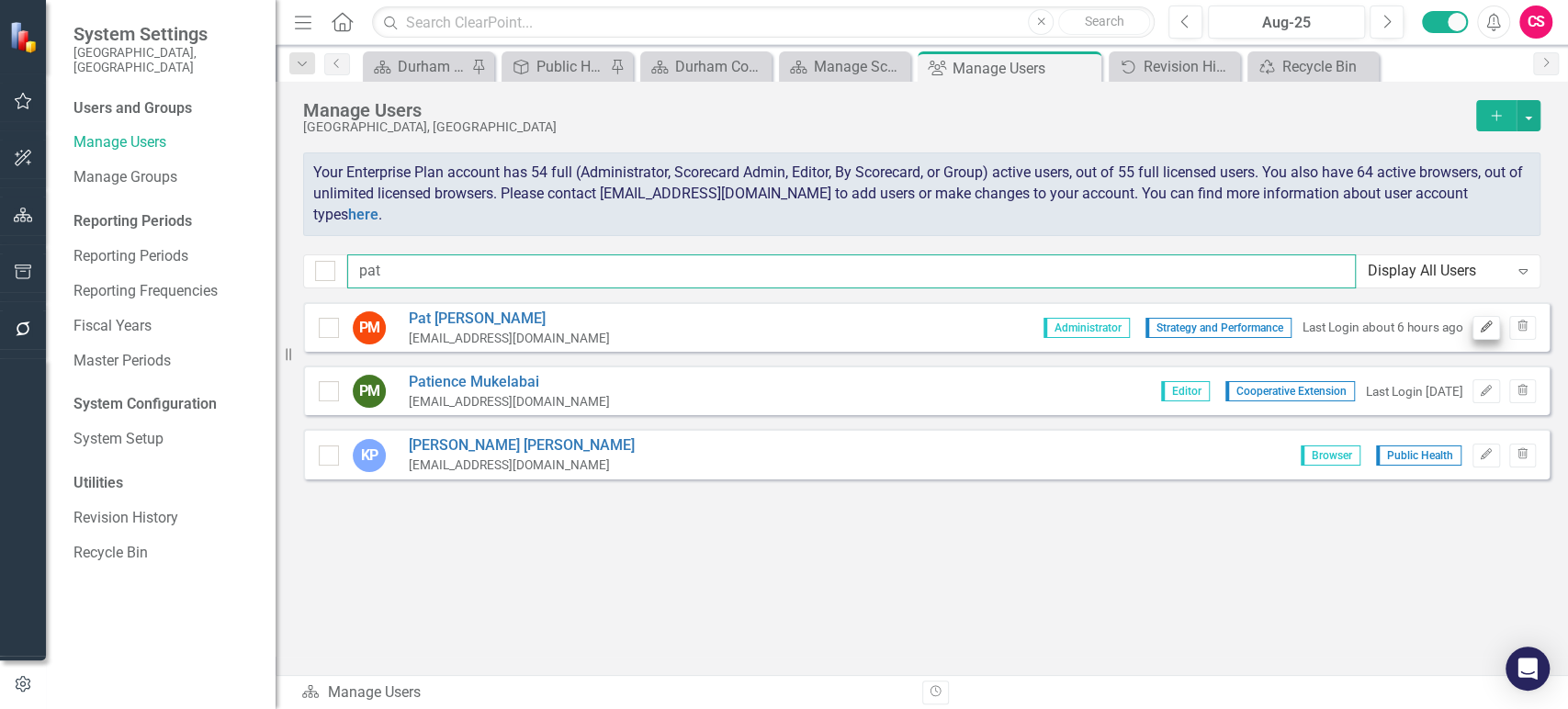
type input "pat"
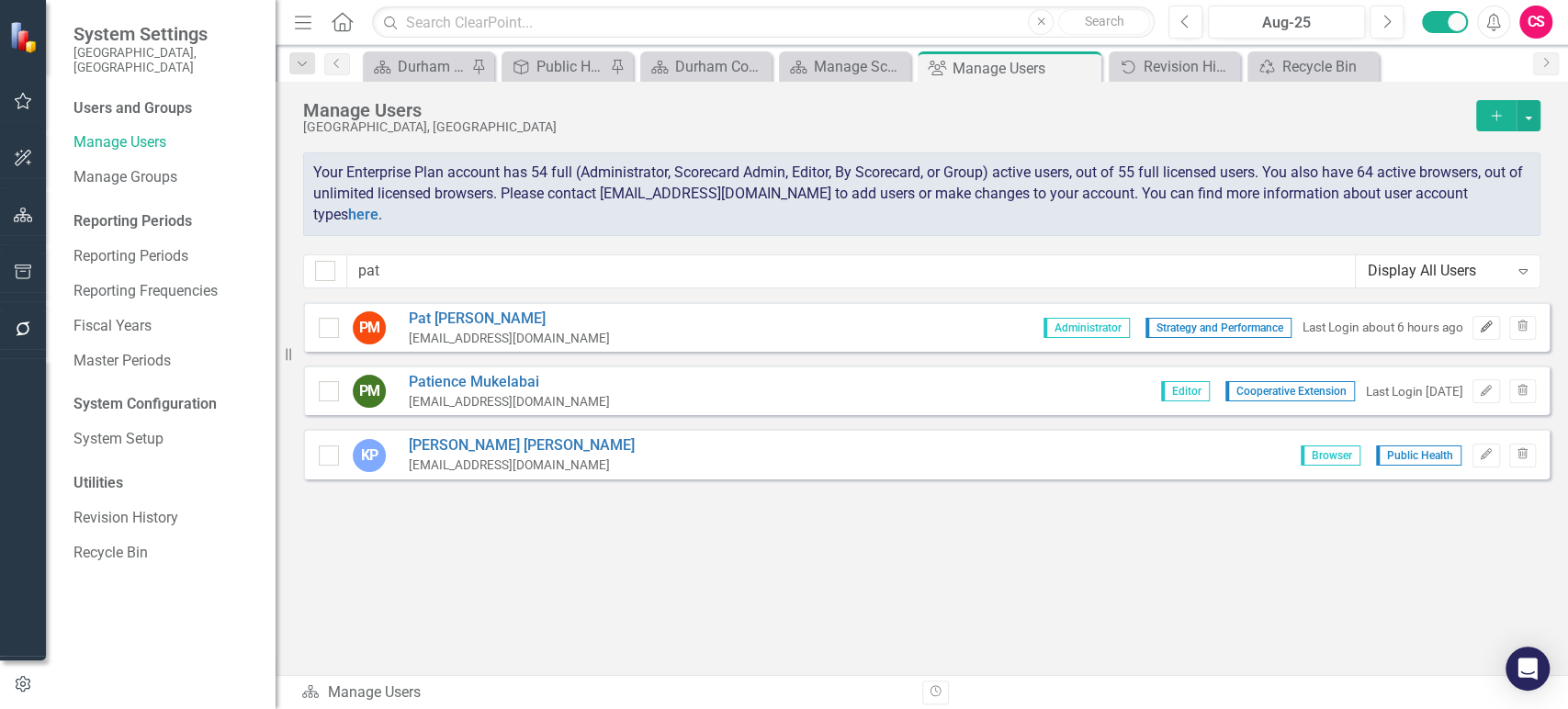
click at [1473, 328] on button "Edit" at bounding box center [1486, 328] width 27 height 24
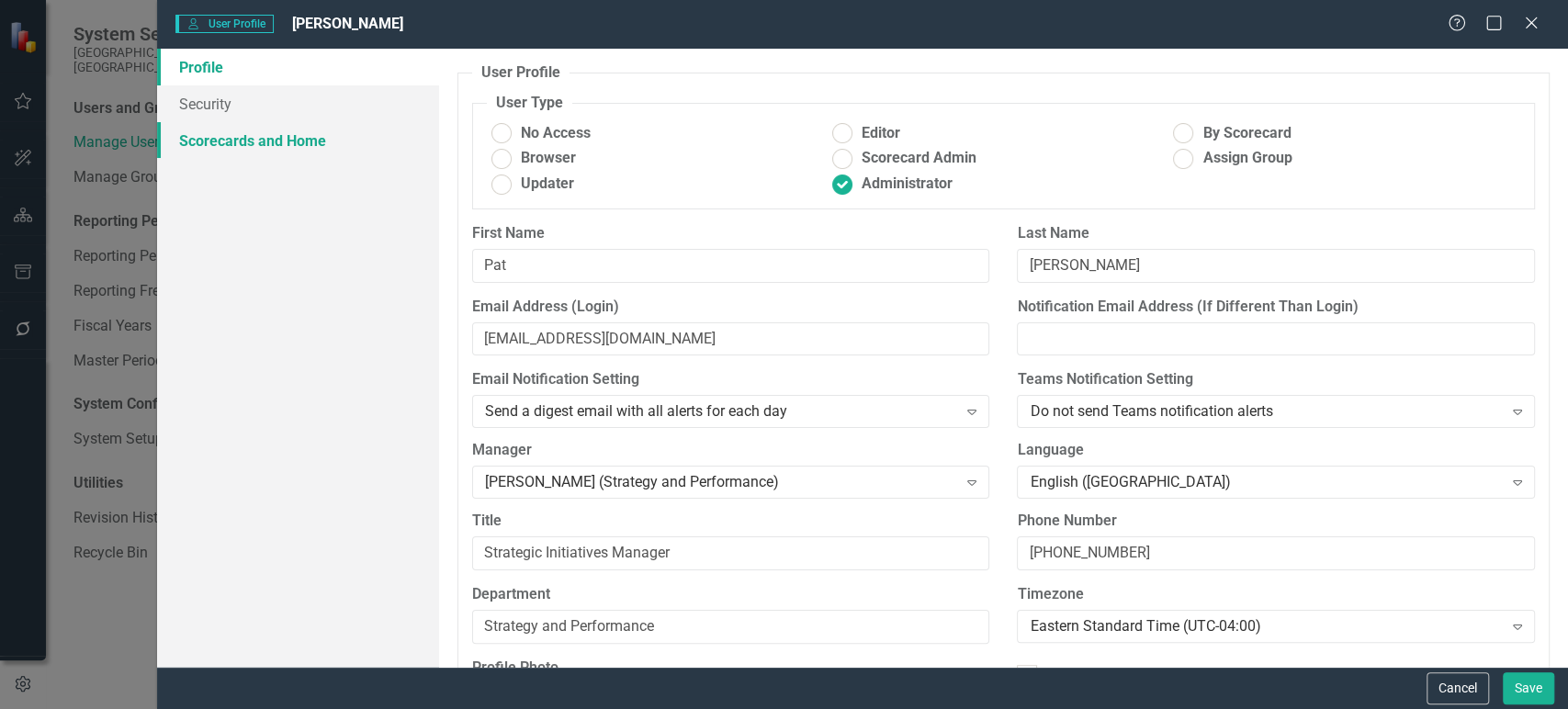
click at [292, 133] on link "Scorecards and Home" at bounding box center [298, 140] width 282 height 36
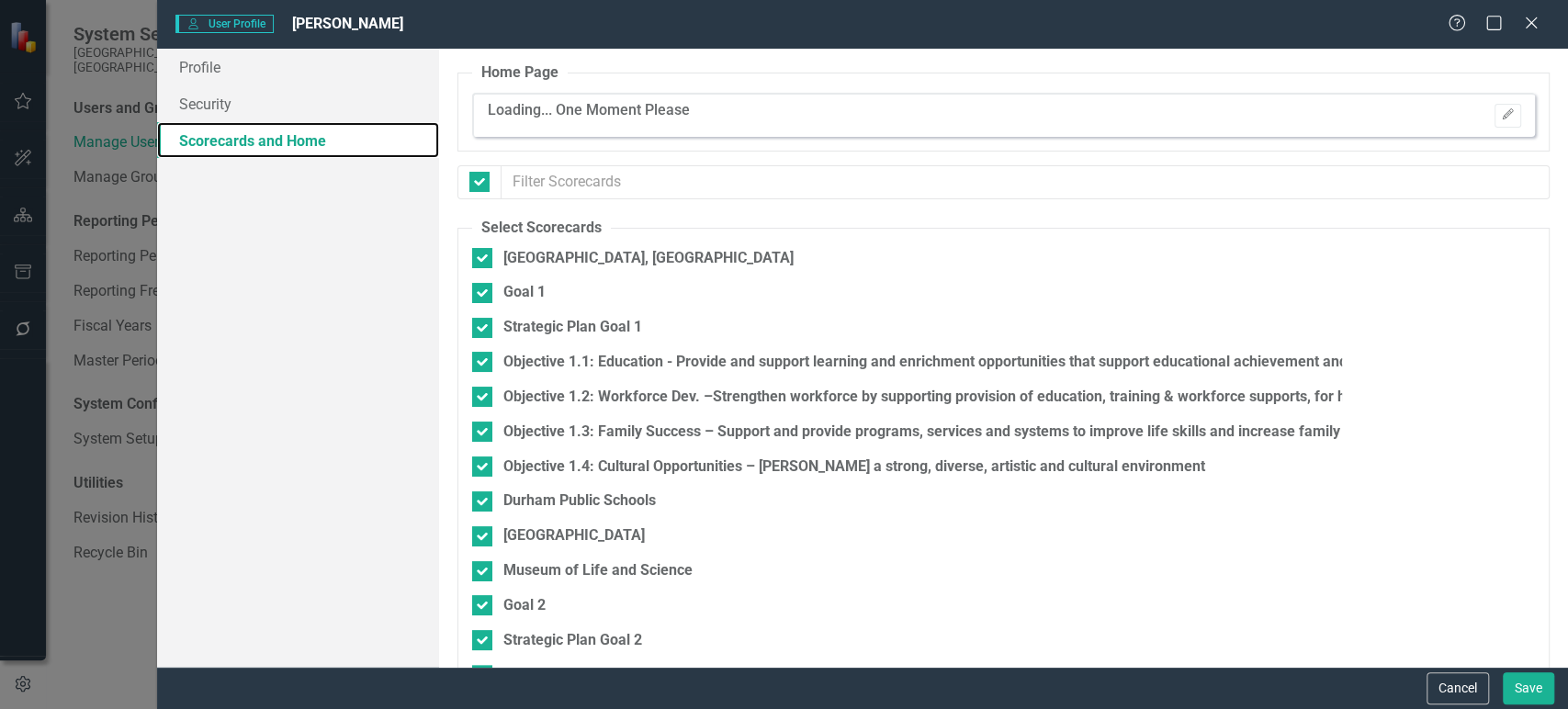
checkbox input "false"
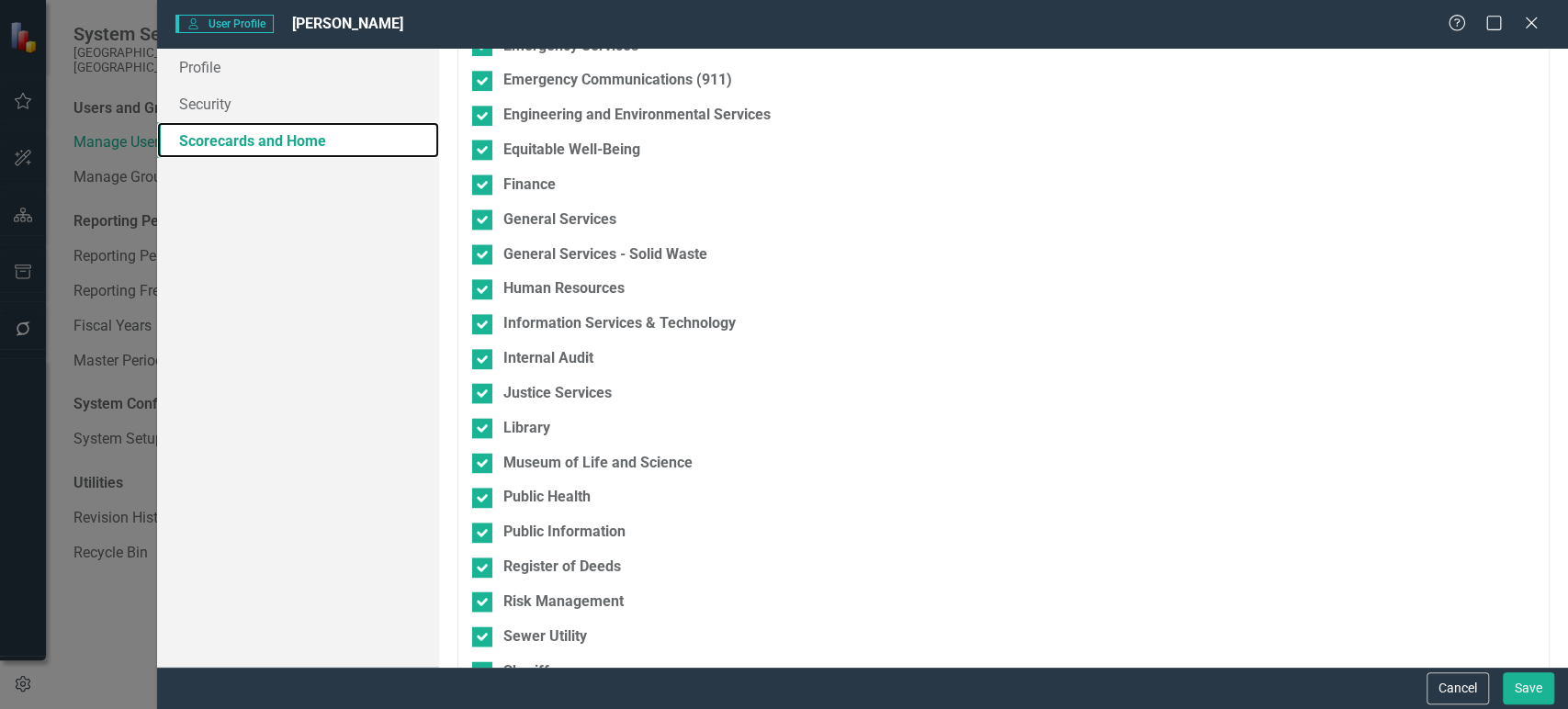
scroll to position [6856, 0]
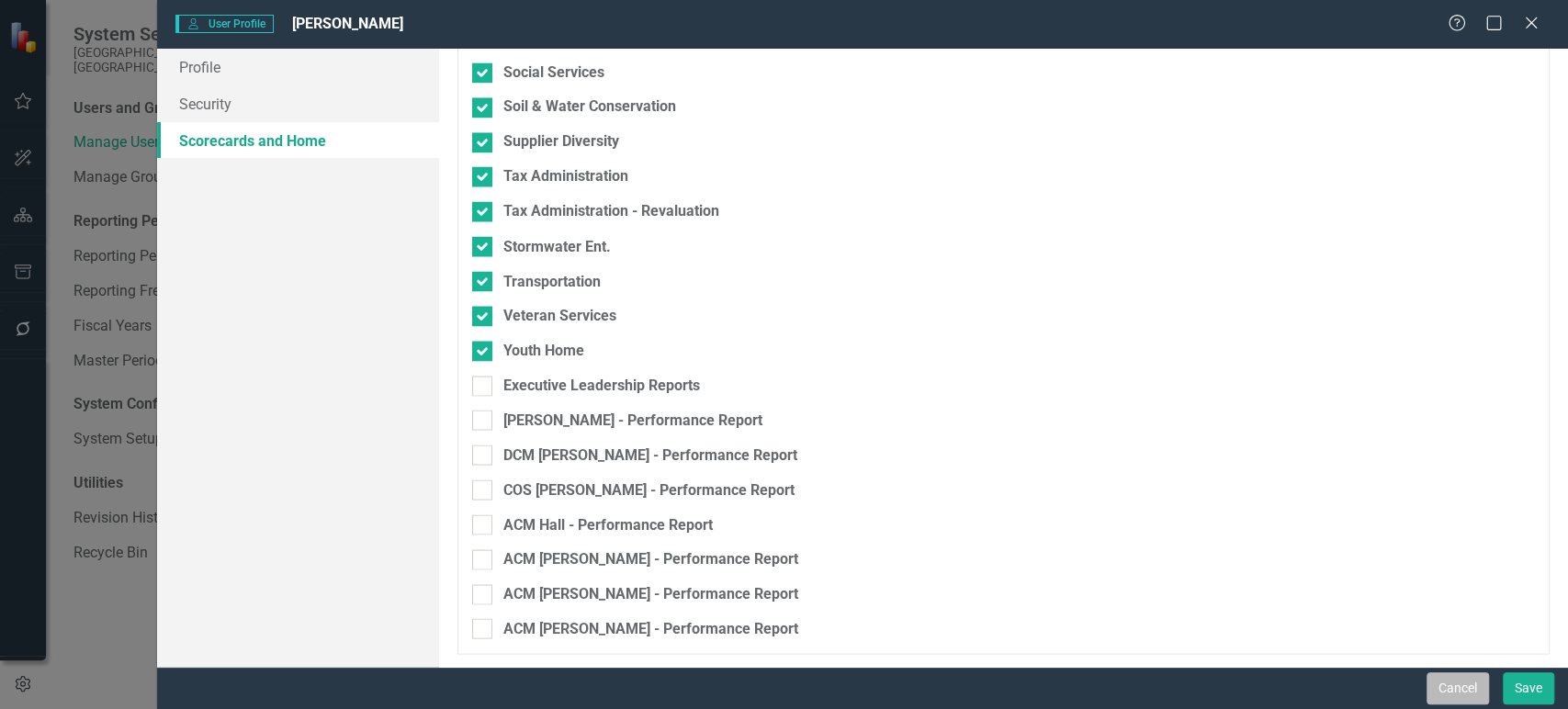
click at [1447, 684] on button "Cancel" at bounding box center [1457, 688] width 62 height 33
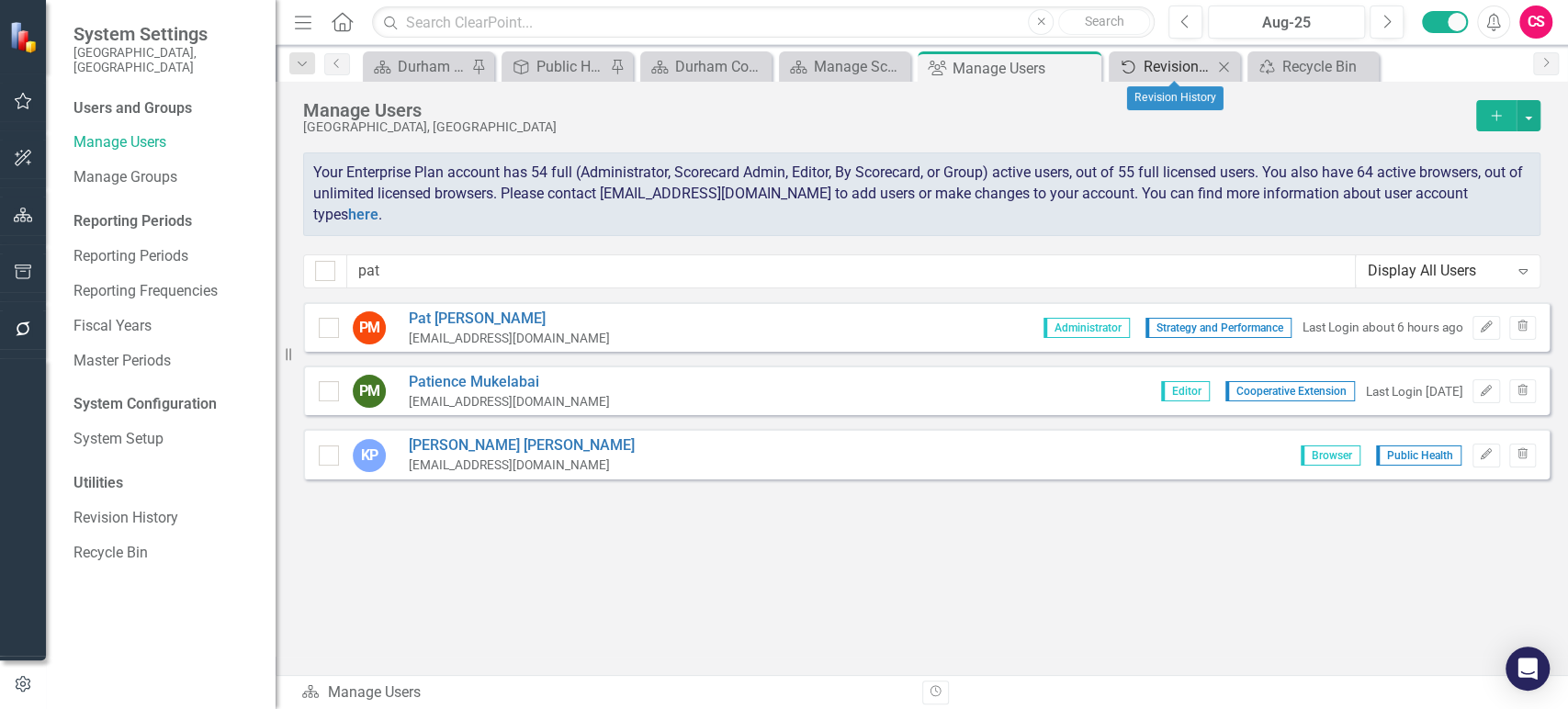
click at [1146, 66] on div "Revision History" at bounding box center [1178, 66] width 69 height 23
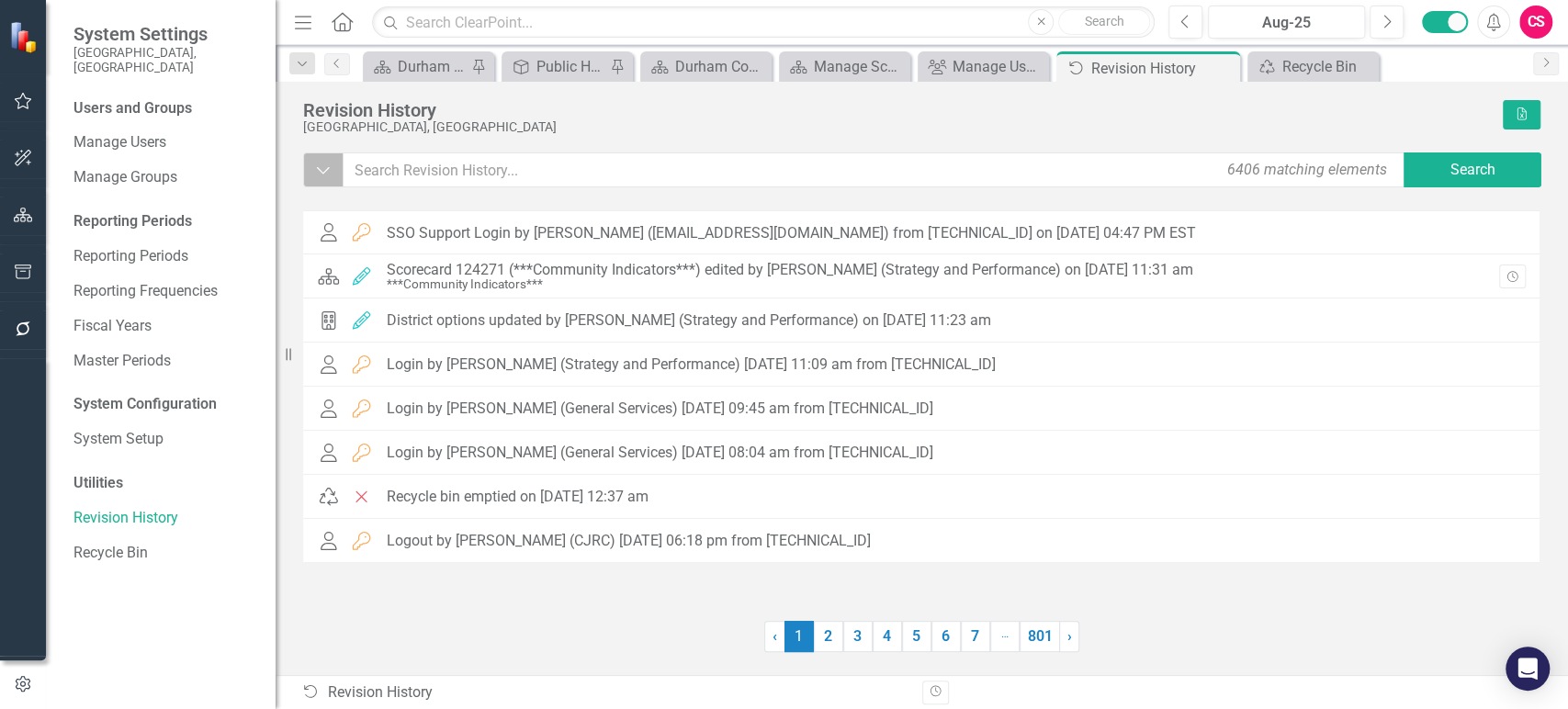
click at [334, 185] on button "Dropdown" at bounding box center [323, 170] width 40 height 34
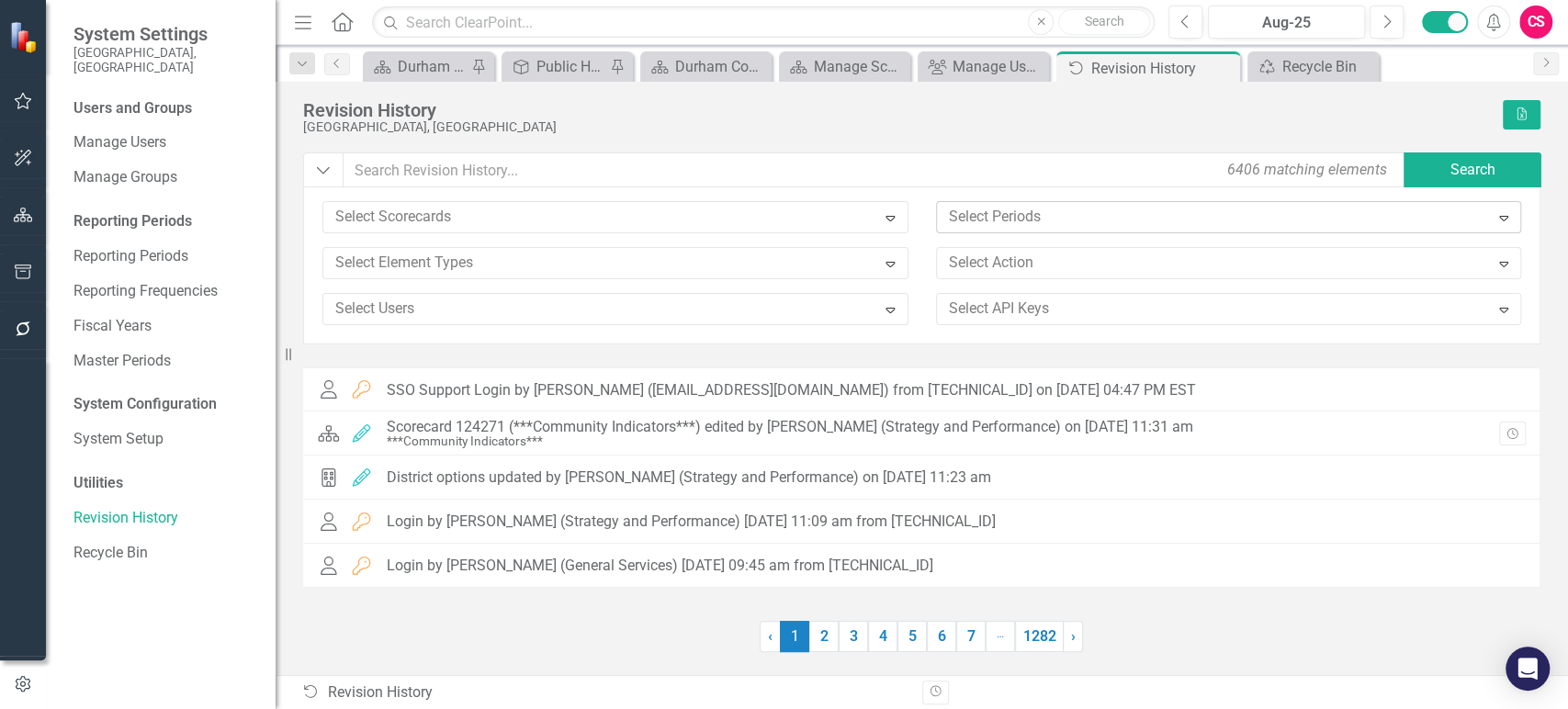
click at [980, 227] on div at bounding box center [1214, 217] width 547 height 25
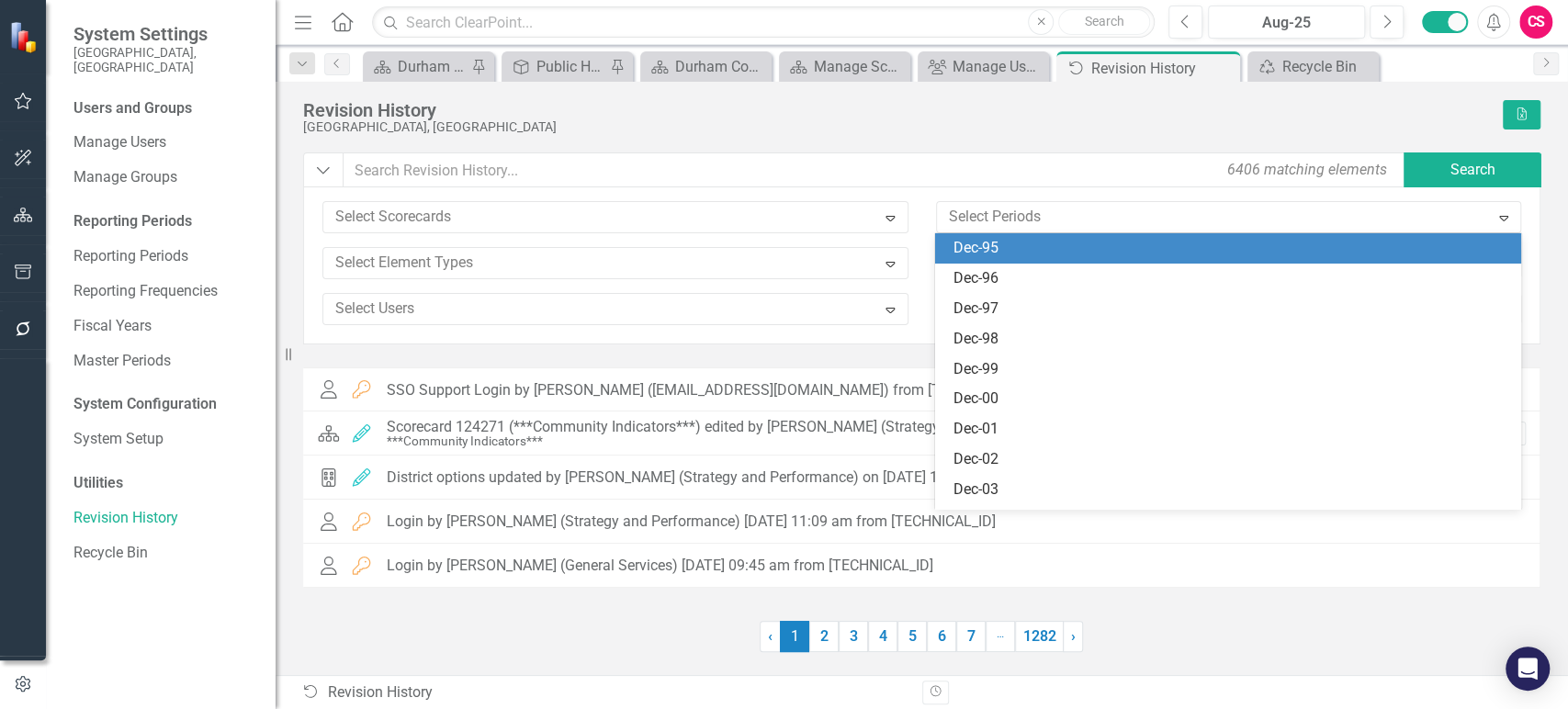
click at [986, 194] on div "Select Scorecards Expand 207 results available. Use Up and Down to choose optio…" at bounding box center [921, 265] width 1237 height 157
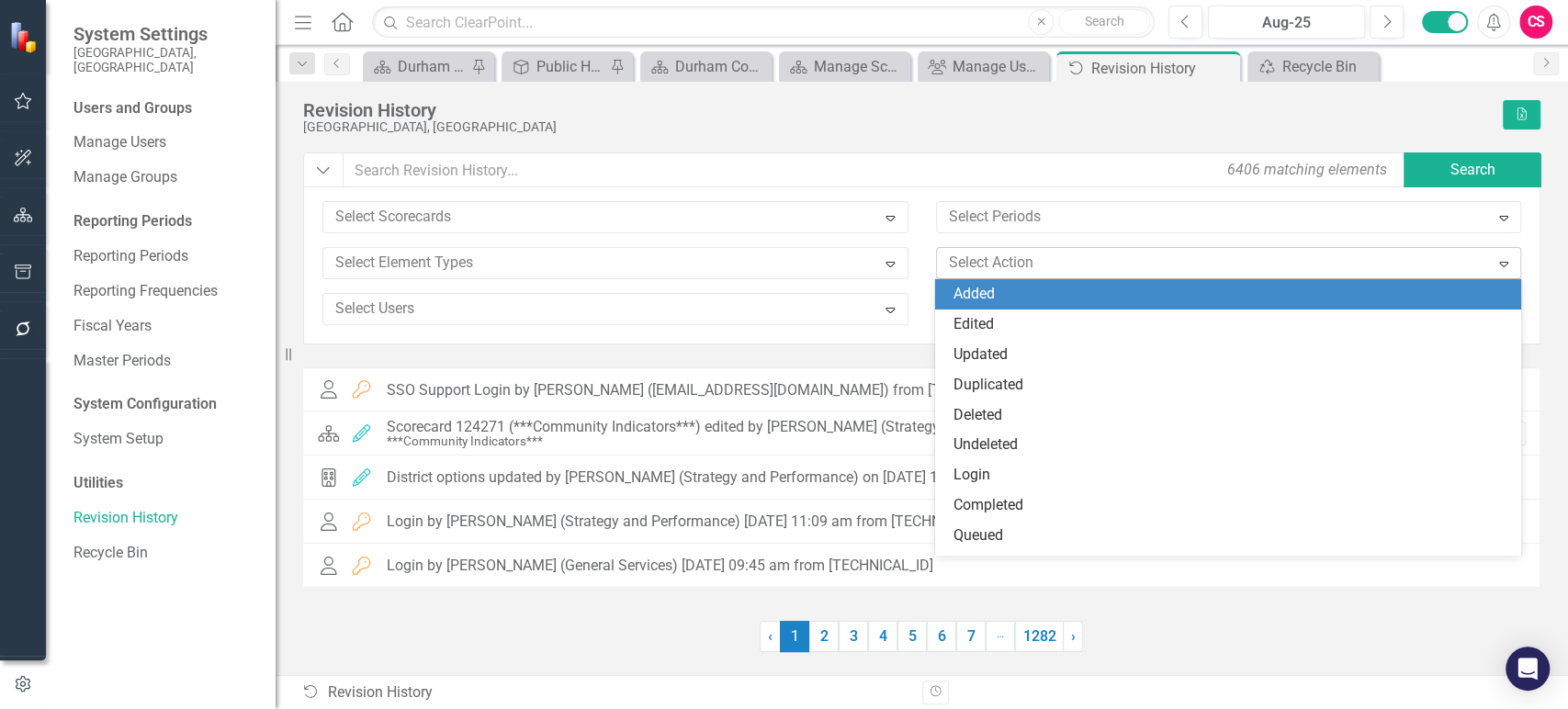
click at [987, 251] on div at bounding box center [1214, 263] width 547 height 25
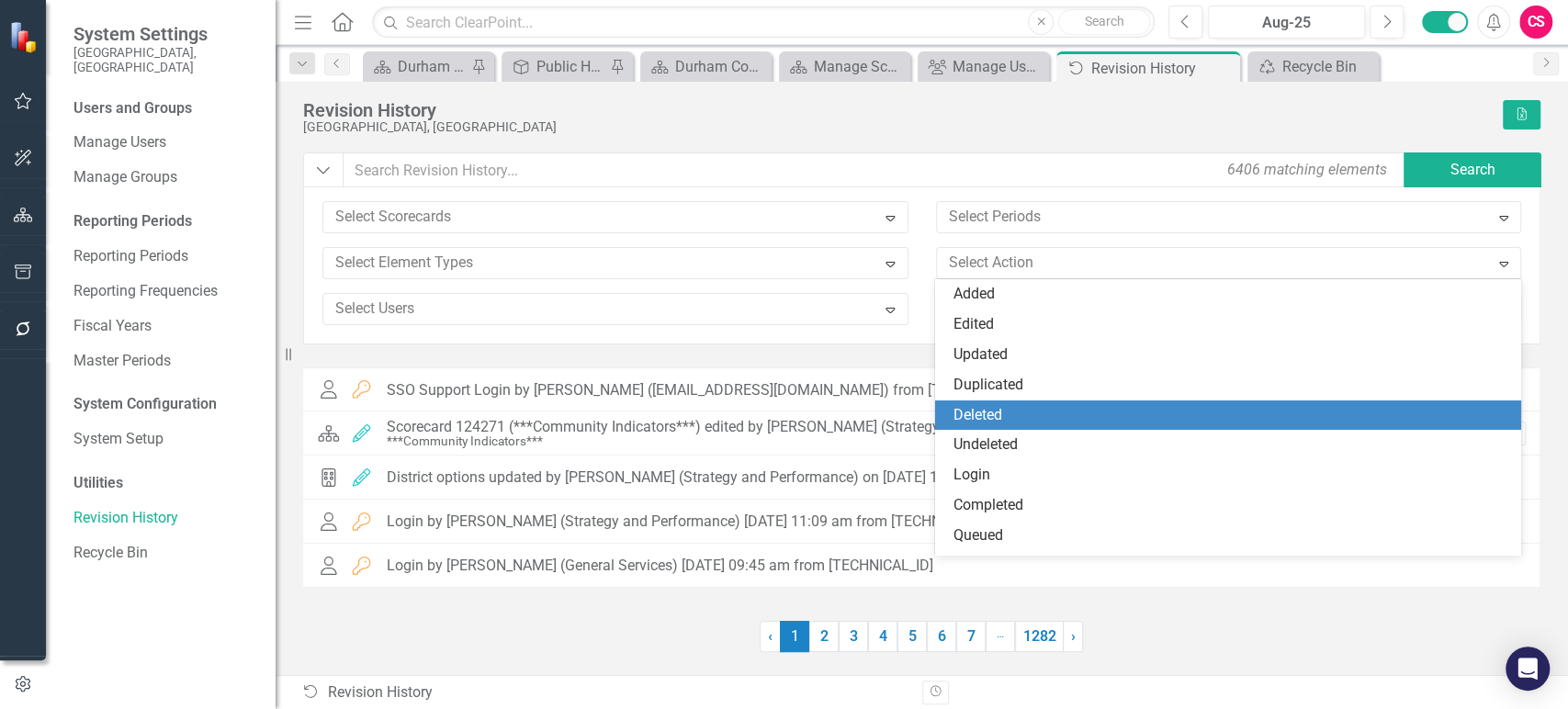
click at [978, 417] on div "Deleted" at bounding box center [1232, 416] width 556 height 21
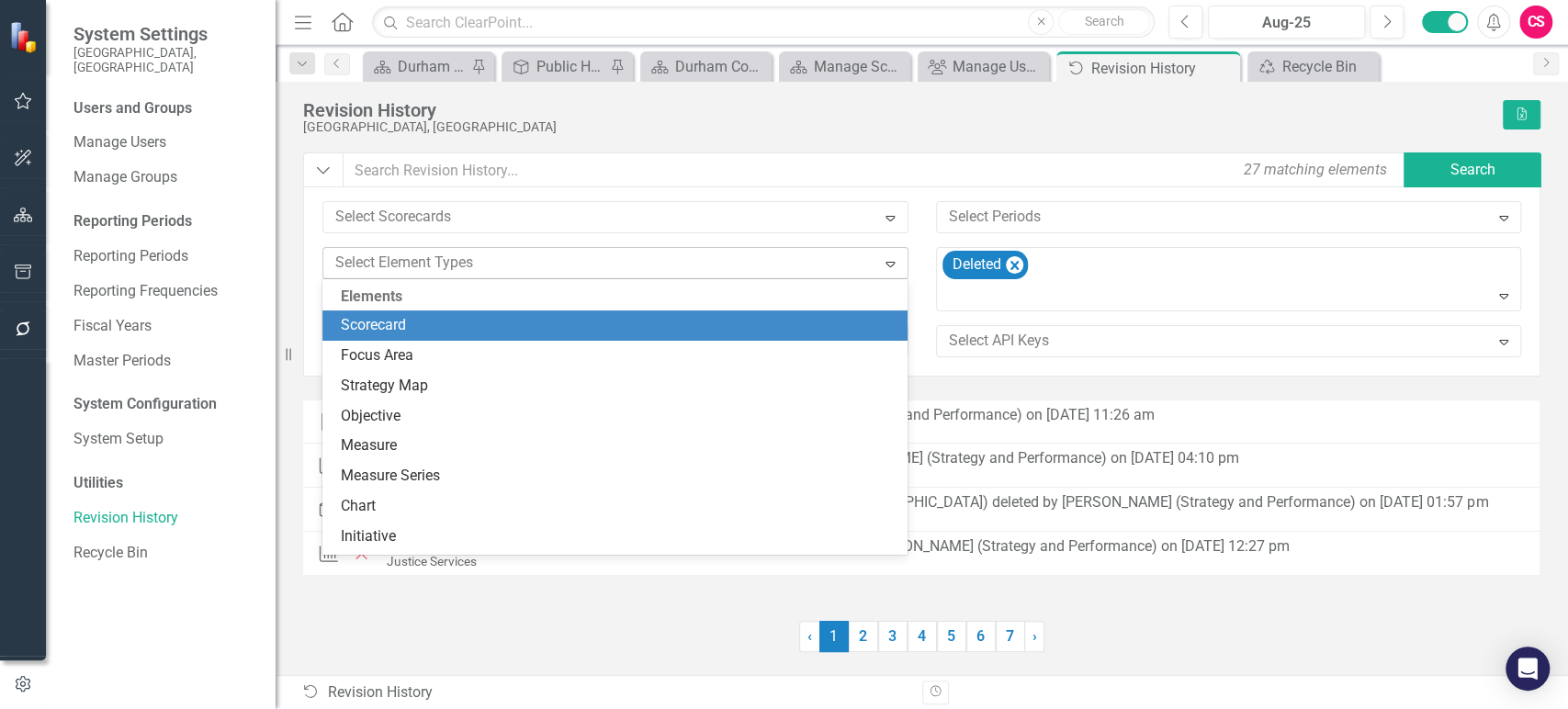
click at [606, 252] on div at bounding box center [601, 263] width 547 height 25
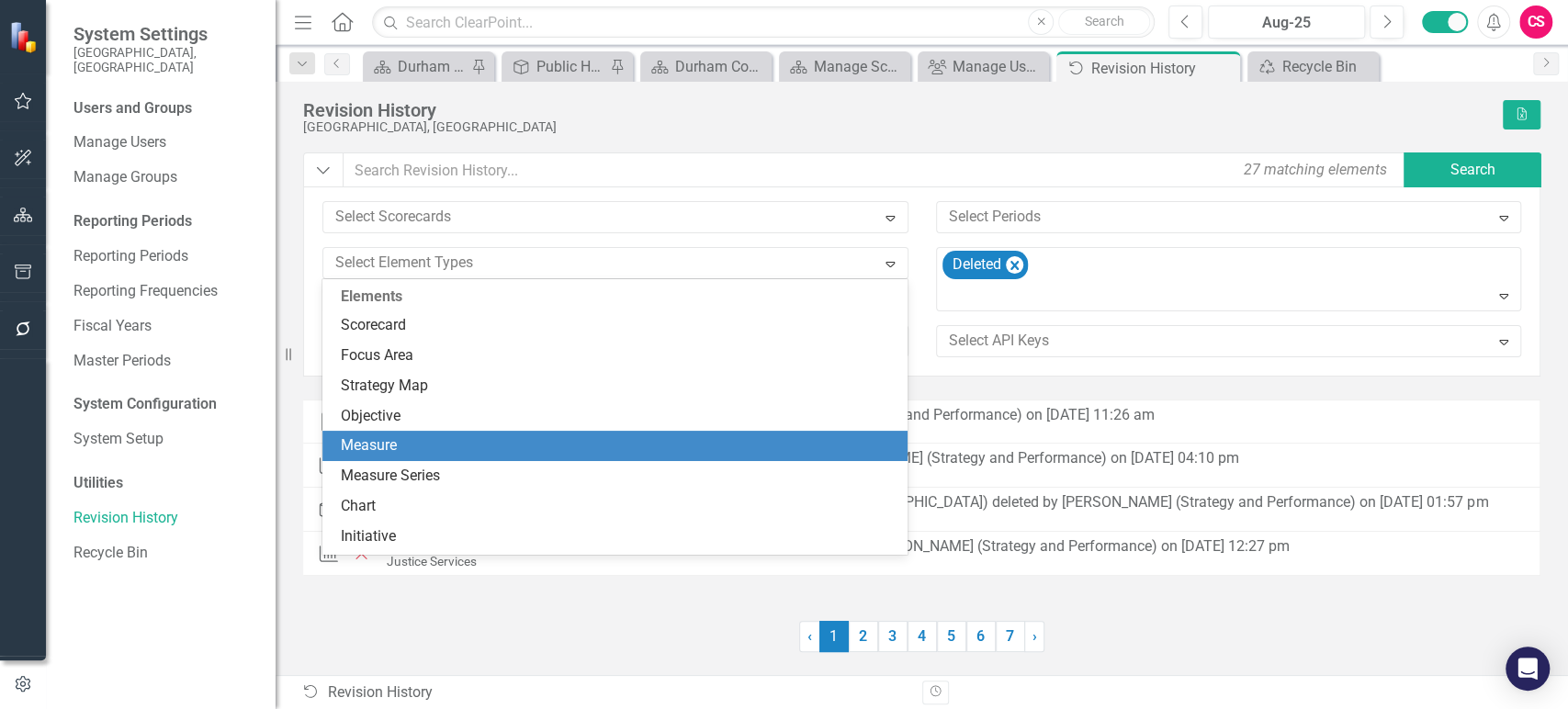
click at [469, 437] on div "Measure" at bounding box center [618, 446] width 556 height 21
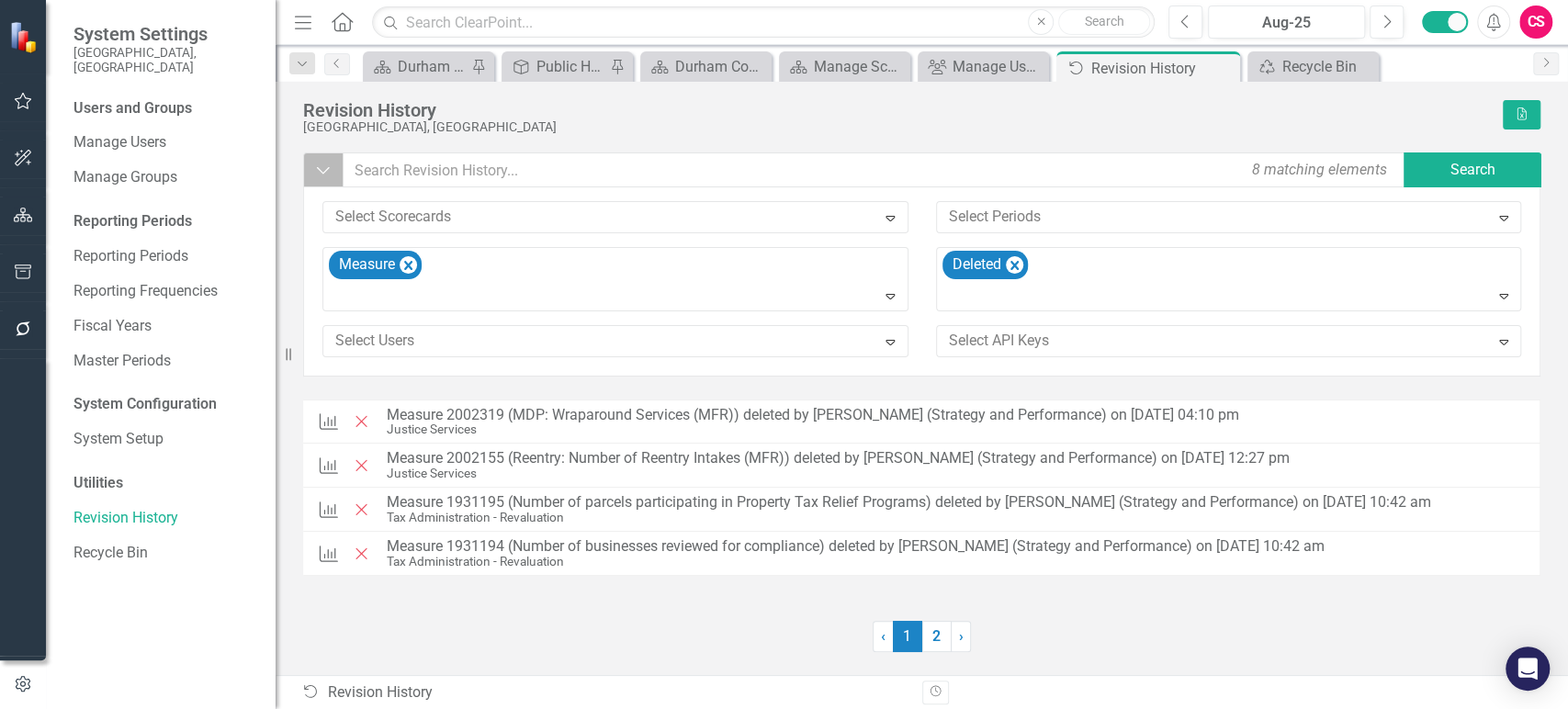
click at [330, 165] on icon "Dropdown" at bounding box center [323, 170] width 16 height 18
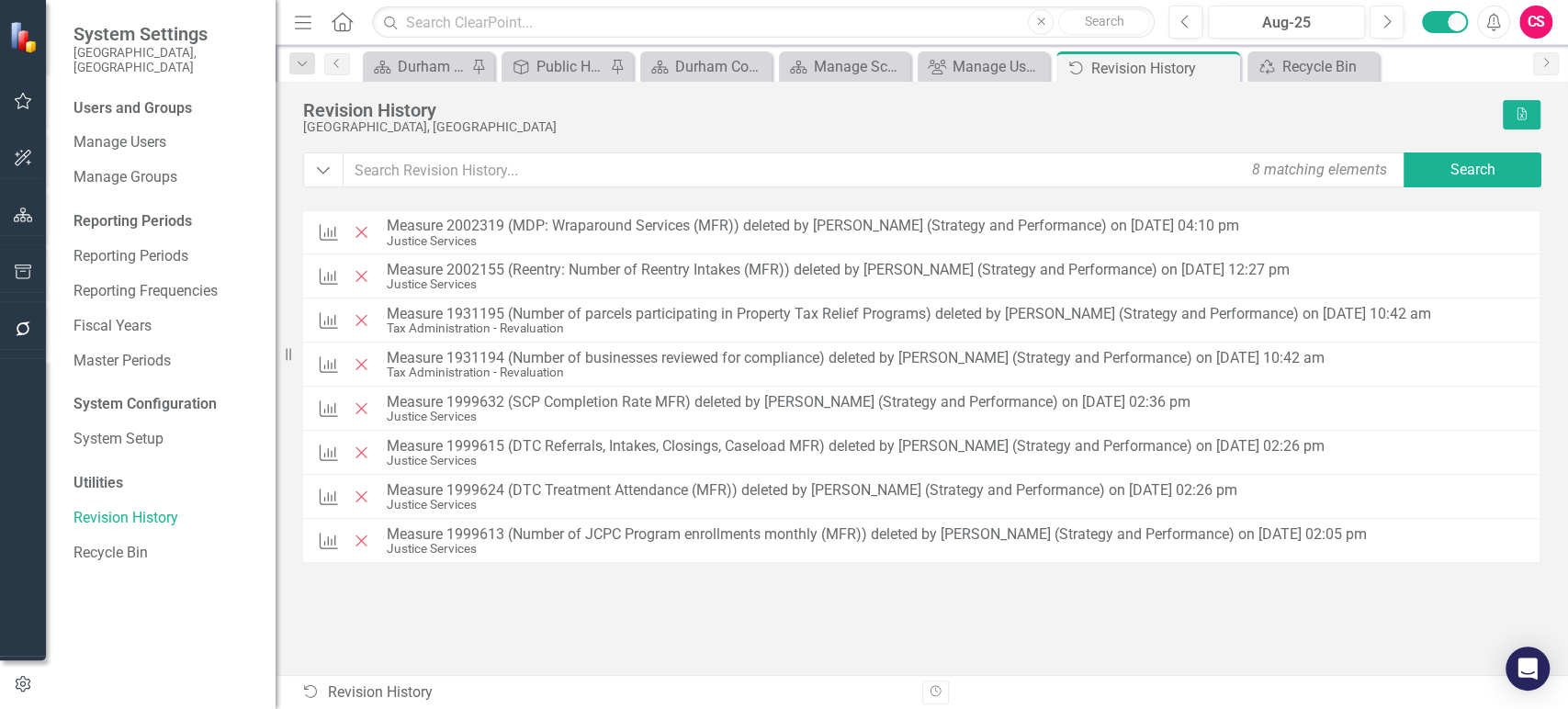
click at [567, 608] on div "Measure Deleted Measure 2002319 (MDP: Wraparound Services (MFR)) deleted by [PE…" at bounding box center [921, 430] width 1237 height 442
click at [1514, 112] on icon "Excel" at bounding box center [1521, 113] width 13 height 11
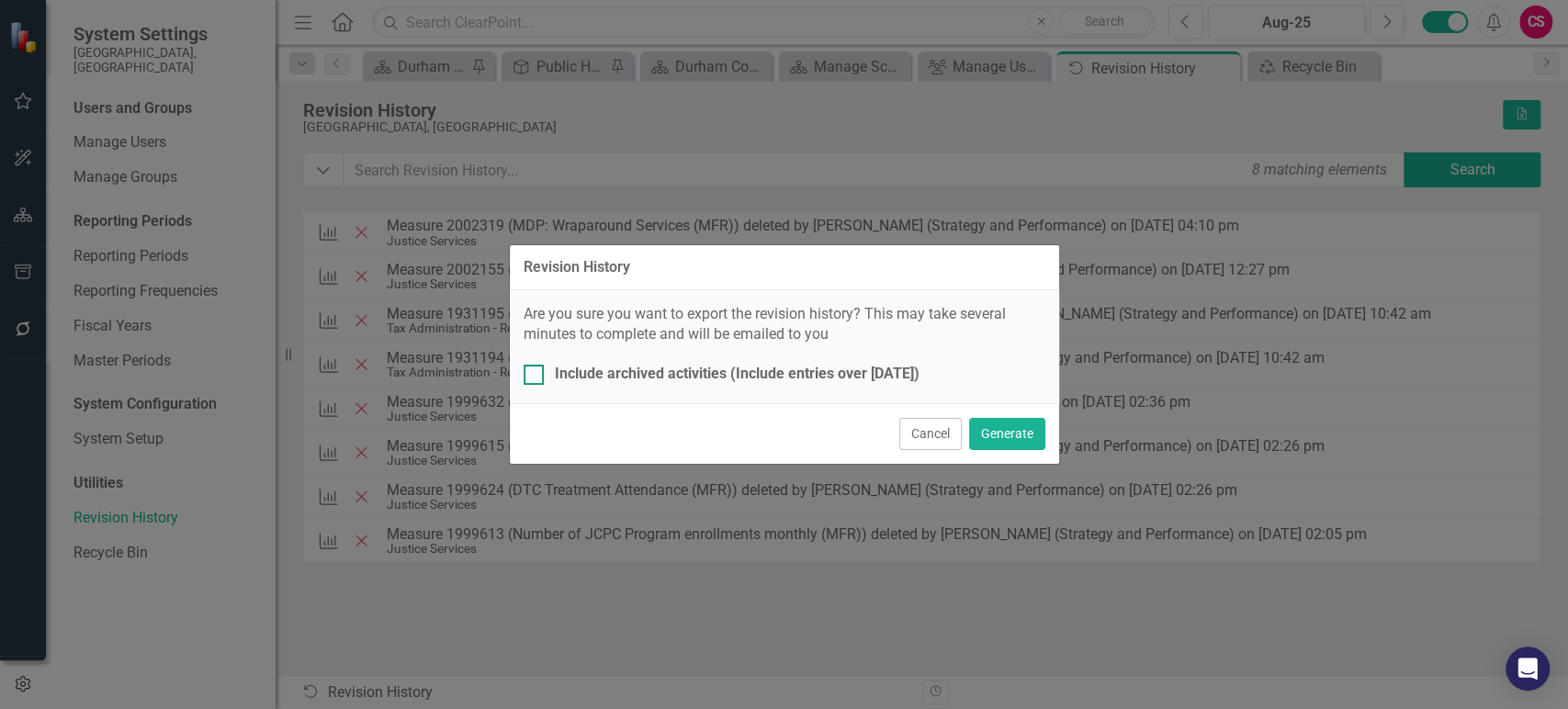
click at [845, 380] on div "Include archived activities (Include entries over [DATE])" at bounding box center [737, 374] width 364 height 21
click at [536, 377] on input "Include archived activities (Include entries over [DATE])" at bounding box center [529, 370] width 12 height 11
click at [1020, 427] on button "Generate" at bounding box center [1007, 434] width 77 height 33
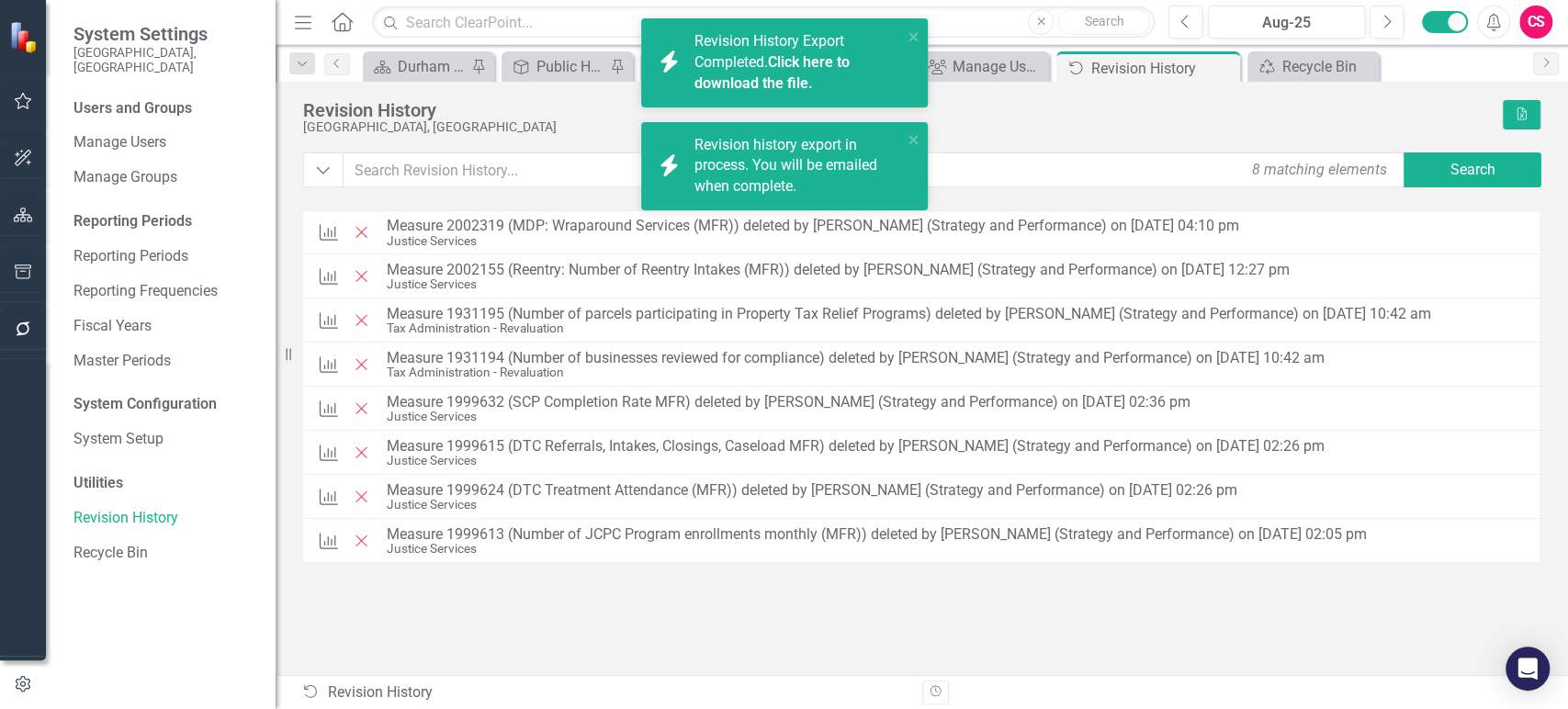
click at [788, 82] on link "Click here to download the file." at bounding box center [772, 73] width 155 height 38
